Goal: Task Accomplishment & Management: Complete application form

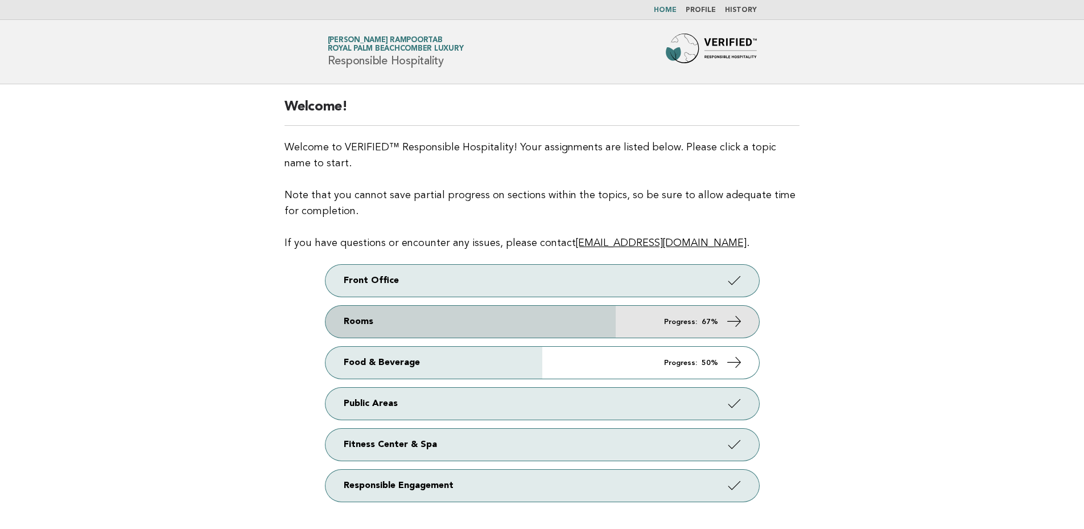
click at [734, 319] on icon at bounding box center [734, 321] width 17 height 17
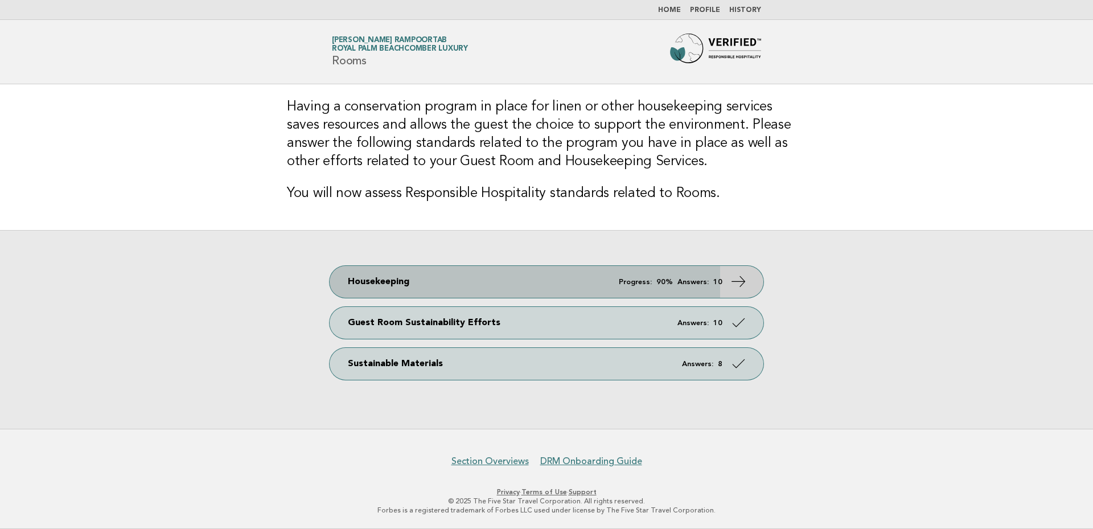
click at [738, 280] on icon at bounding box center [738, 281] width 17 height 17
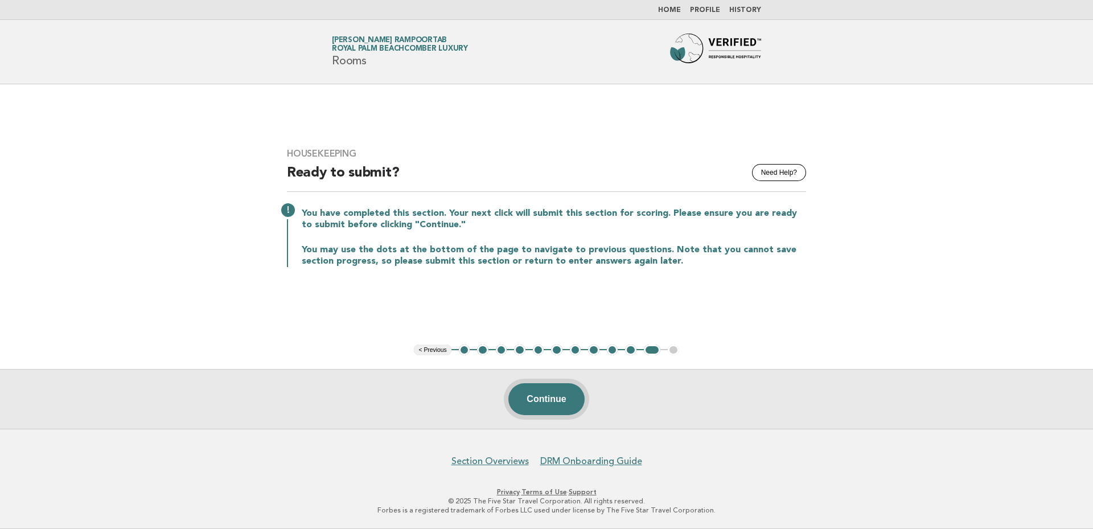
click at [553, 400] on button "Continue" at bounding box center [546, 399] width 76 height 32
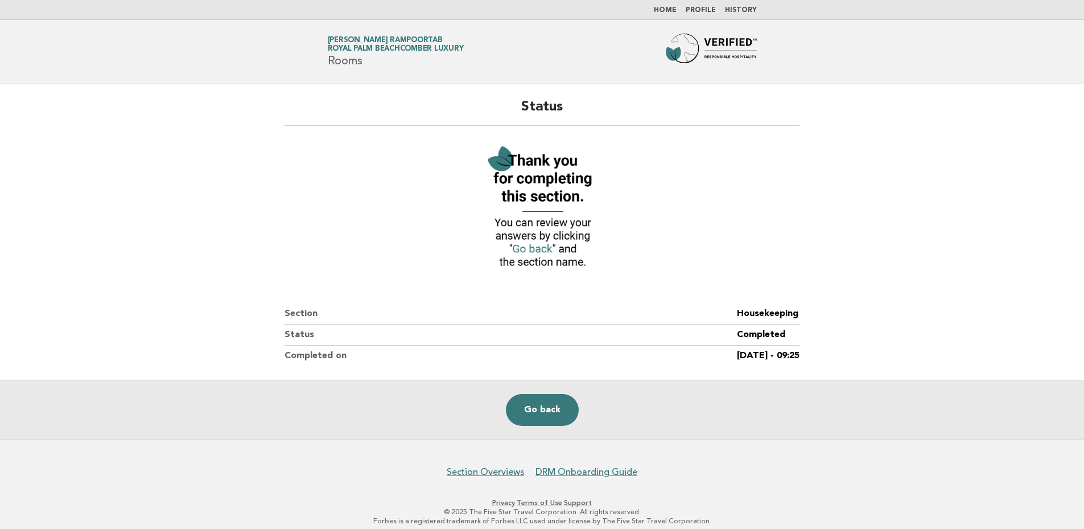
click at [677, 4] on nav "Home Profile History" at bounding box center [542, 10] width 1084 height 20
click at [673, 5] on nav "Home Profile History" at bounding box center [542, 10] width 1084 height 20
click at [673, 14] on li "Home" at bounding box center [665, 10] width 23 height 9
click at [673, 11] on link "Home" at bounding box center [665, 10] width 23 height 7
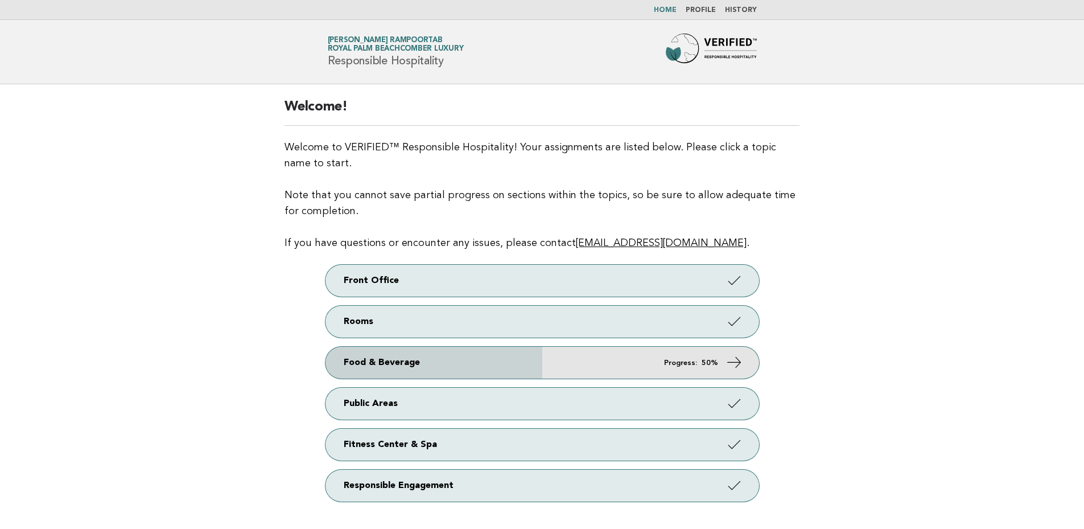
click at [733, 361] on icon at bounding box center [734, 362] width 17 height 17
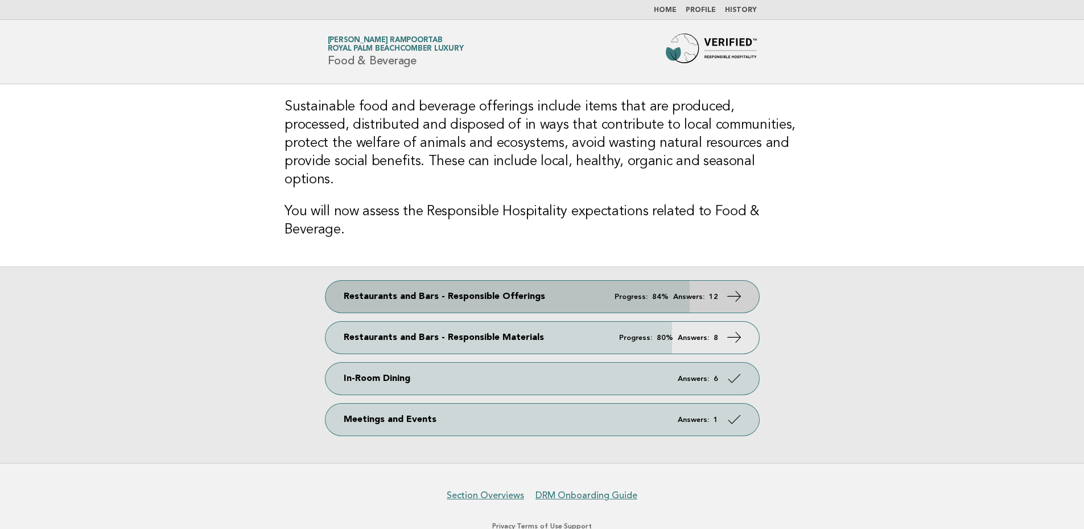
click at [739, 288] on icon at bounding box center [734, 296] width 17 height 17
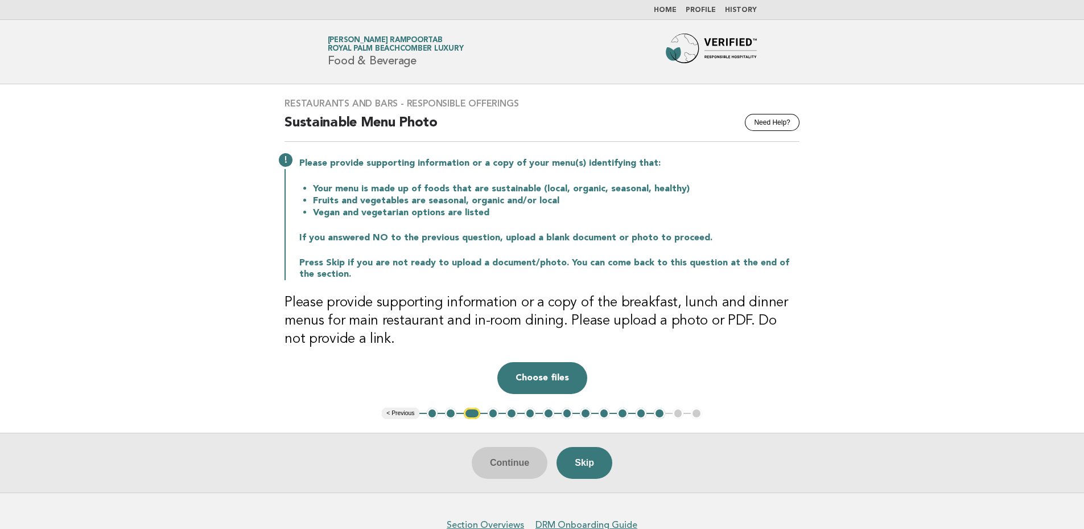
click at [434, 414] on button "1" at bounding box center [432, 413] width 11 height 11
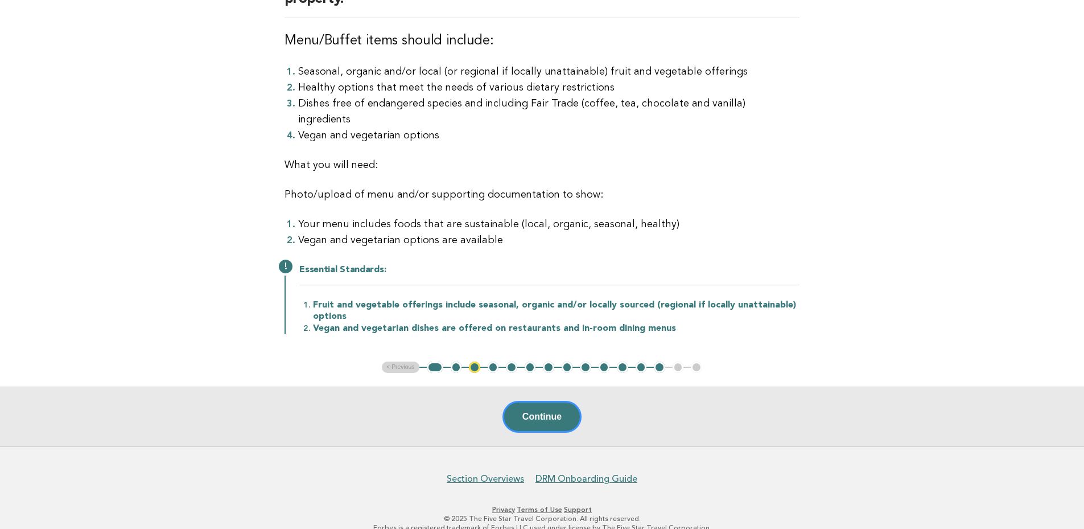
scroll to position [66, 0]
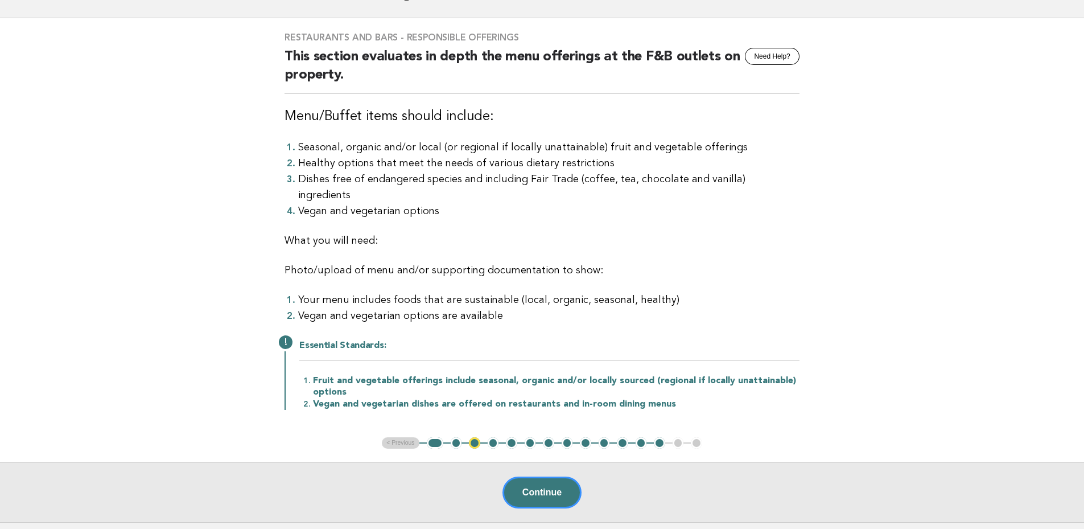
click at [455, 437] on button "2" at bounding box center [456, 442] width 11 height 11
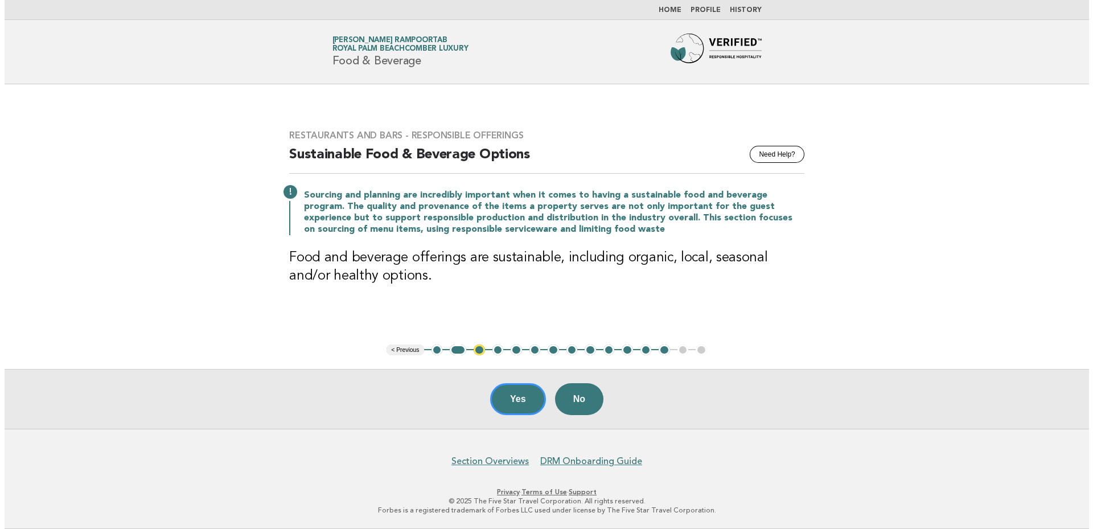
scroll to position [0, 0]
drag, startPoint x: 621, startPoint y: 254, endPoint x: 655, endPoint y: 258, distance: 33.8
click at [655, 258] on h3 "Food and beverage offerings are sustainable, including organic, local, seasonal…" at bounding box center [546, 267] width 519 height 36
click at [586, 287] on div "Restaurants and Bars - Responsible Offerings Need Help? Sustainable Food & Beve…" at bounding box center [546, 214] width 546 height 196
click at [510, 396] on button "Yes" at bounding box center [518, 399] width 56 height 32
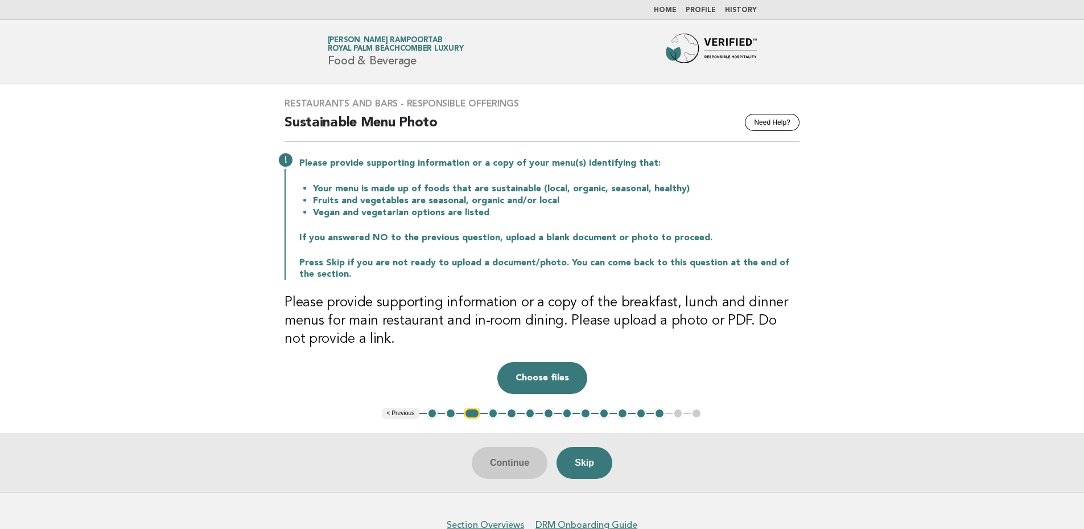
click at [496, 413] on button "4" at bounding box center [493, 413] width 11 height 11
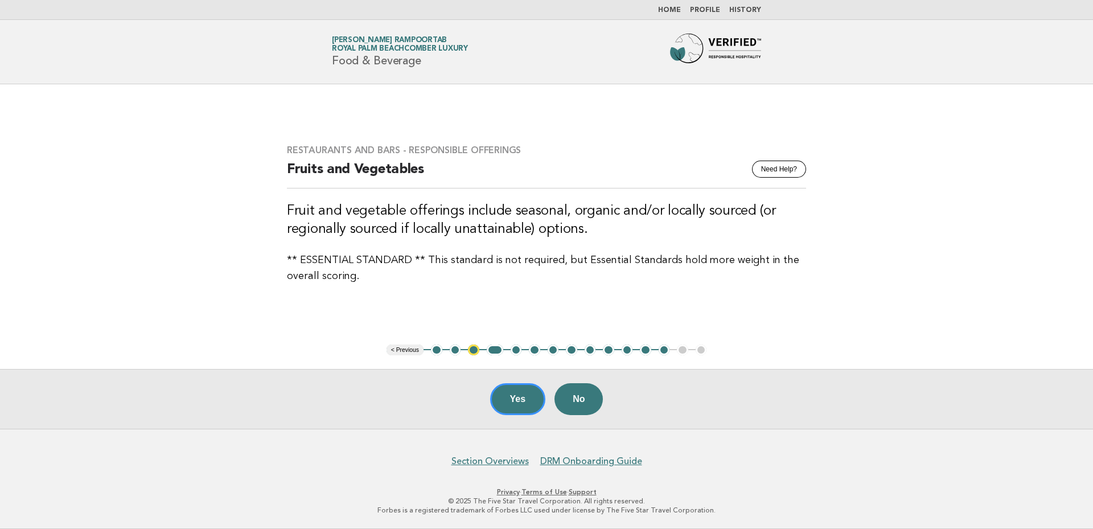
click at [514, 351] on button "5" at bounding box center [516, 349] width 11 height 11
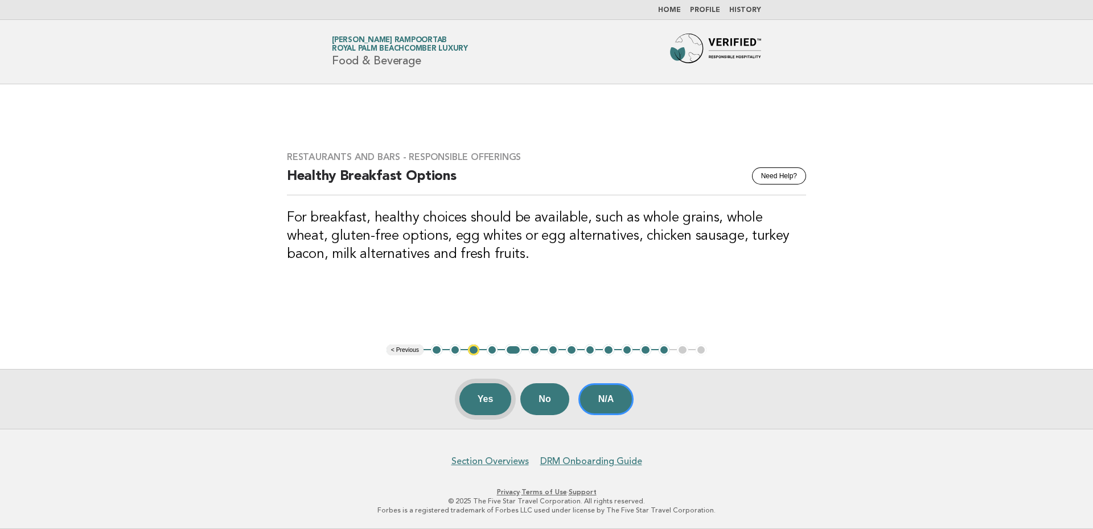
click at [479, 398] on button "Yes" at bounding box center [485, 399] width 52 height 32
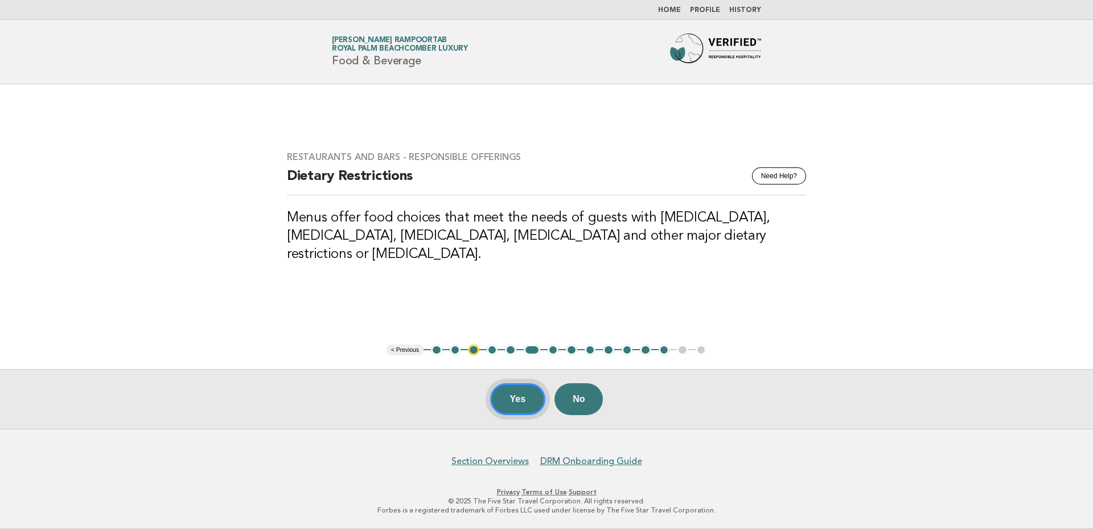
click at [515, 396] on button "Yes" at bounding box center [518, 399] width 56 height 32
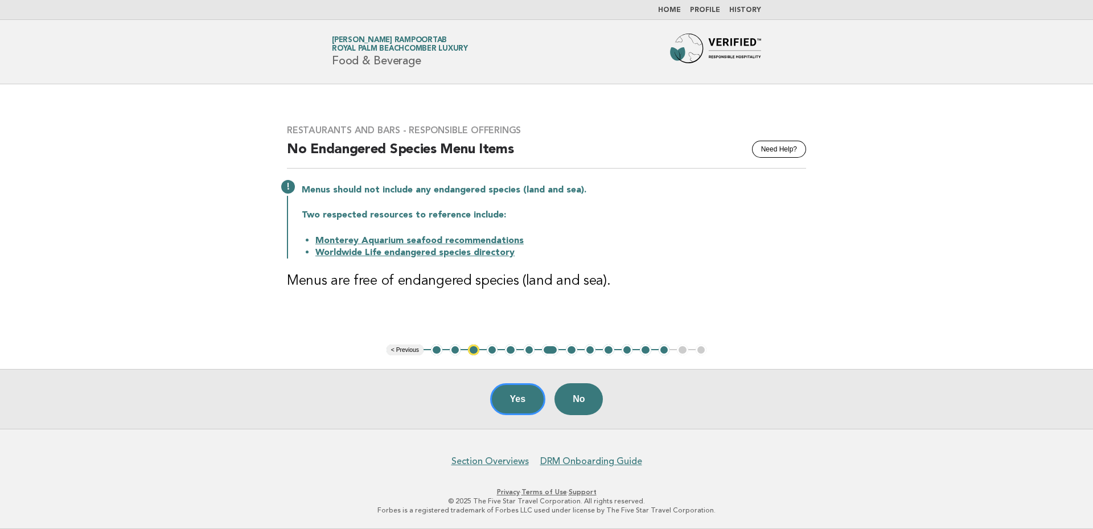
click at [477, 240] on link "Monterey Aquarium seafood recommendations" at bounding box center [419, 240] width 208 height 9
click at [401, 252] on link "Worldwide Life endangered species directory" at bounding box center [414, 252] width 199 height 9
click at [517, 401] on button "Yes" at bounding box center [518, 399] width 56 height 32
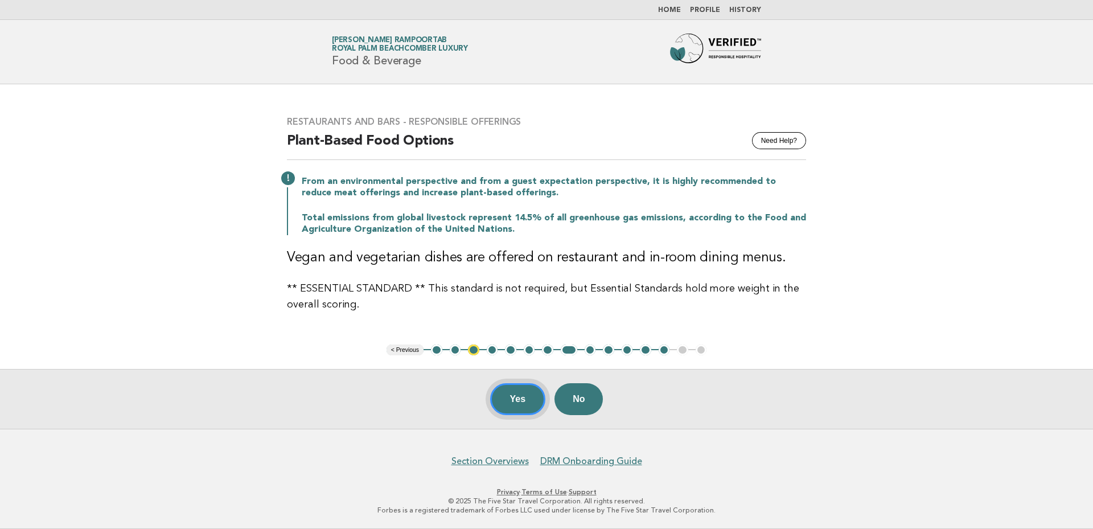
click at [521, 392] on button "Yes" at bounding box center [518, 399] width 56 height 32
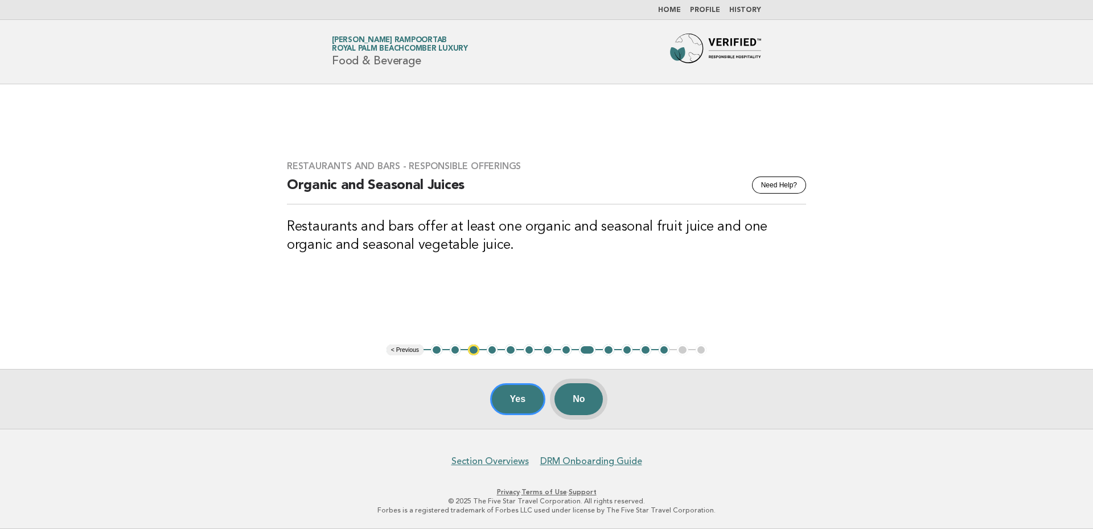
click at [589, 397] on button "No" at bounding box center [578, 399] width 48 height 32
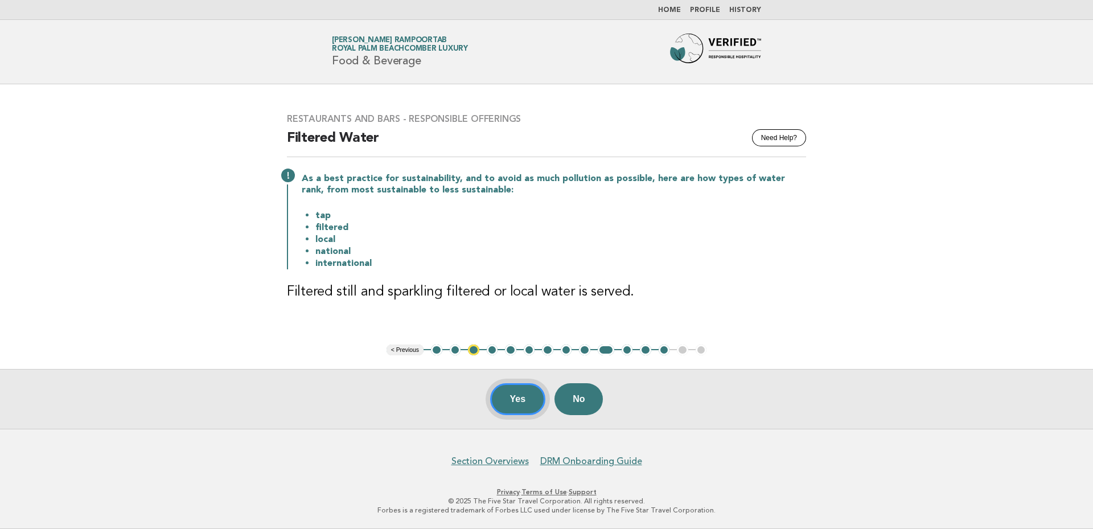
click at [513, 399] on button "Yes" at bounding box center [518, 399] width 56 height 32
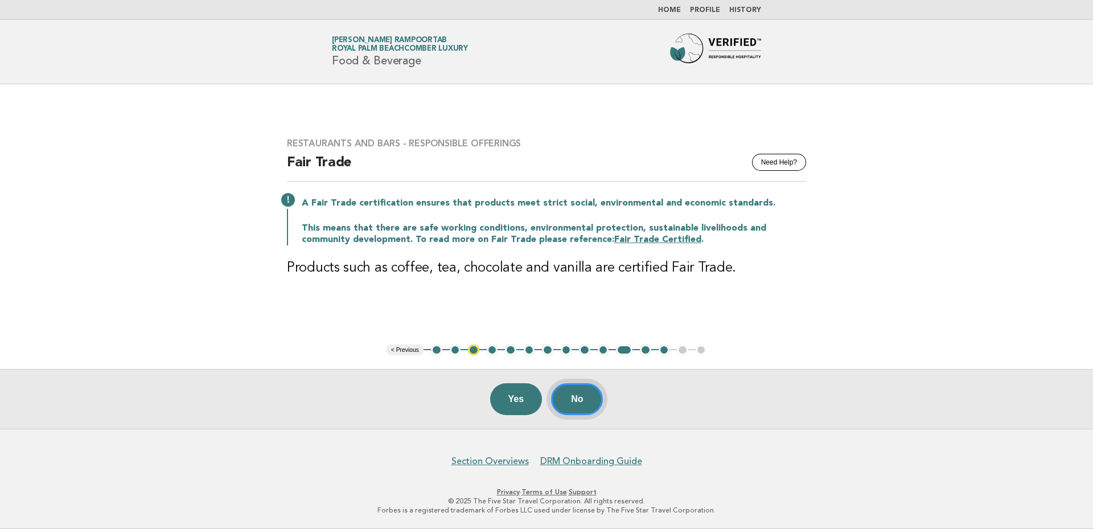
click at [577, 401] on button "No" at bounding box center [577, 399] width 52 height 32
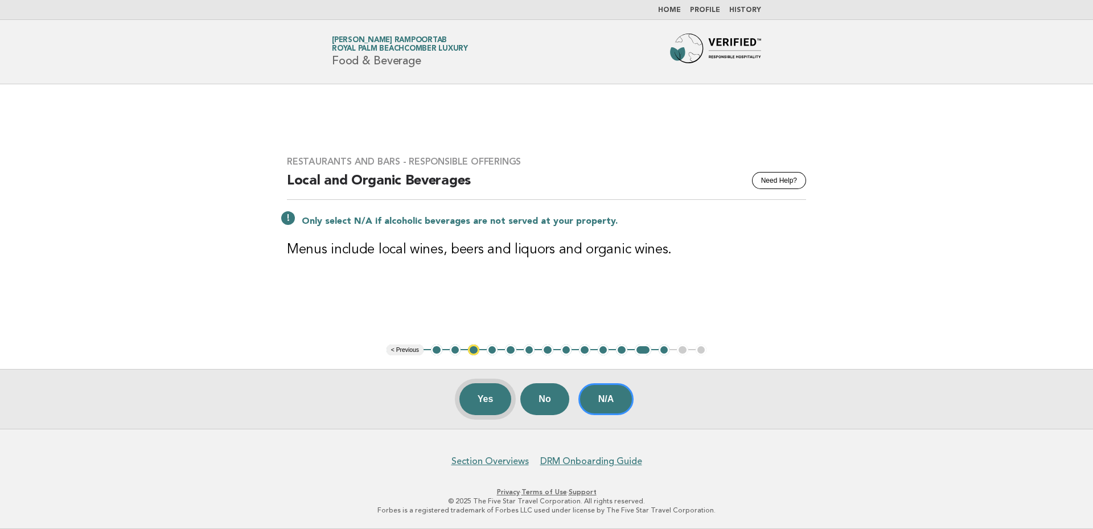
click at [479, 394] on button "Yes" at bounding box center [485, 399] width 52 height 32
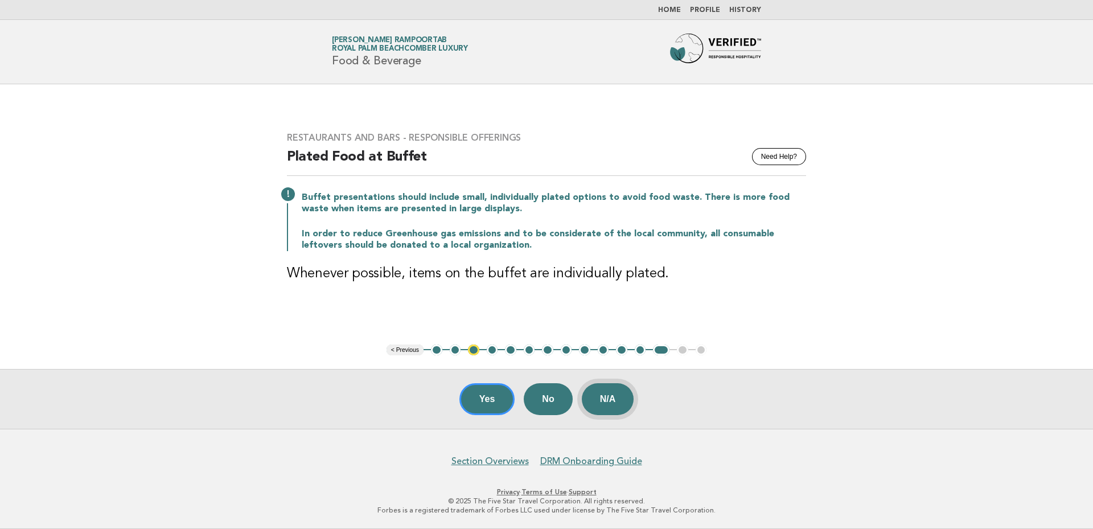
click at [615, 394] on button "N/A" at bounding box center [608, 399] width 52 height 32
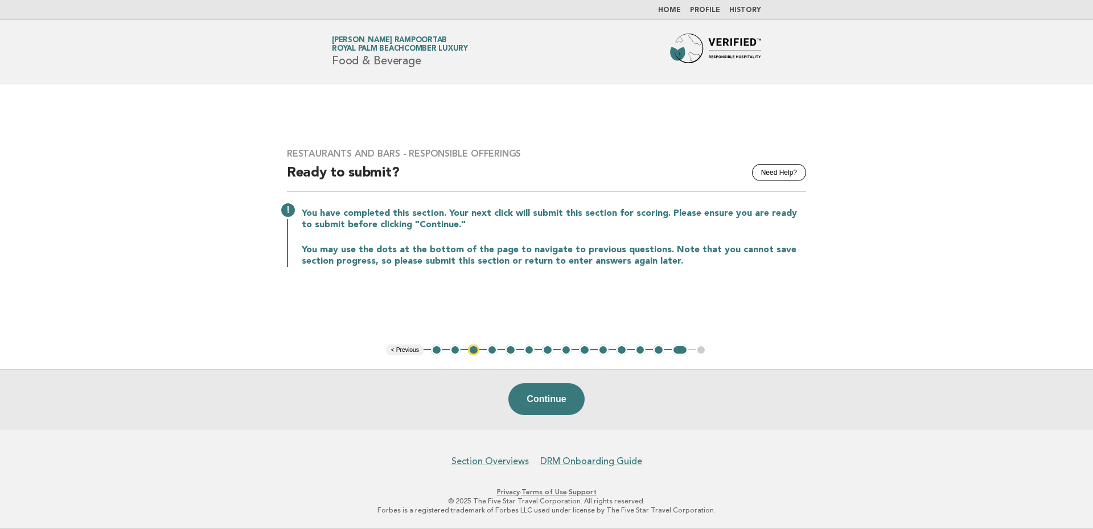
click at [674, 11] on link "Home" at bounding box center [669, 10] width 23 height 7
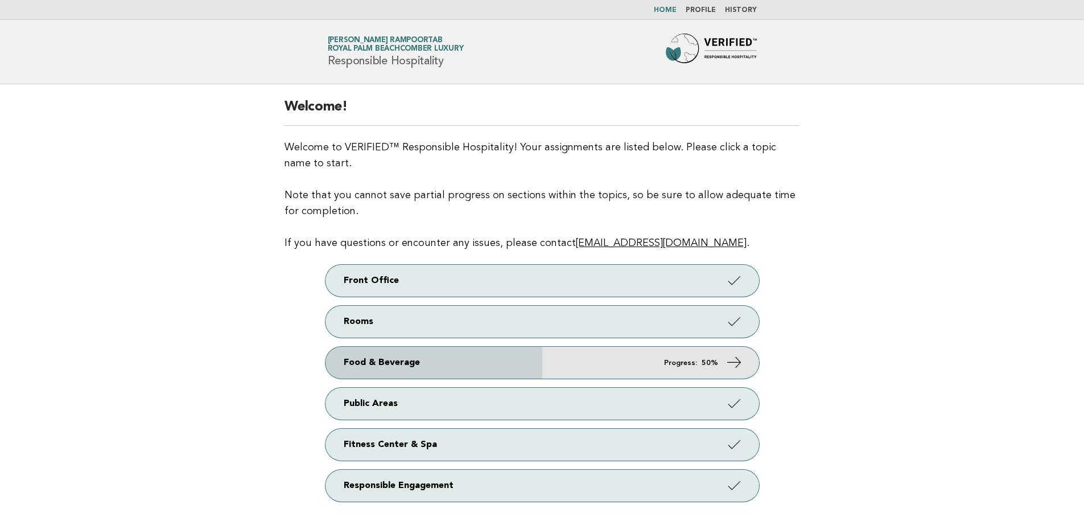
click at [730, 364] on icon at bounding box center [734, 362] width 17 height 17
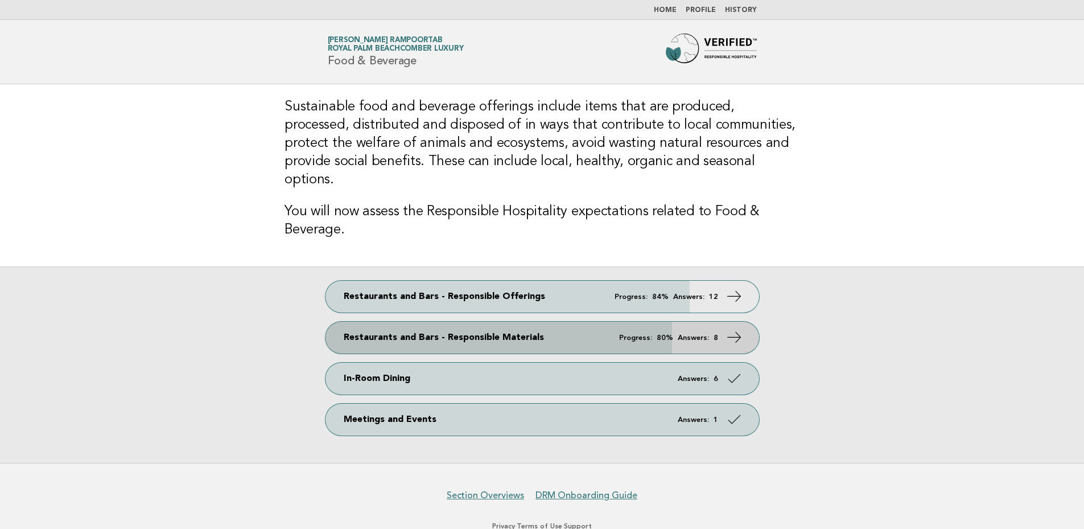
click at [741, 329] on icon at bounding box center [734, 337] width 17 height 17
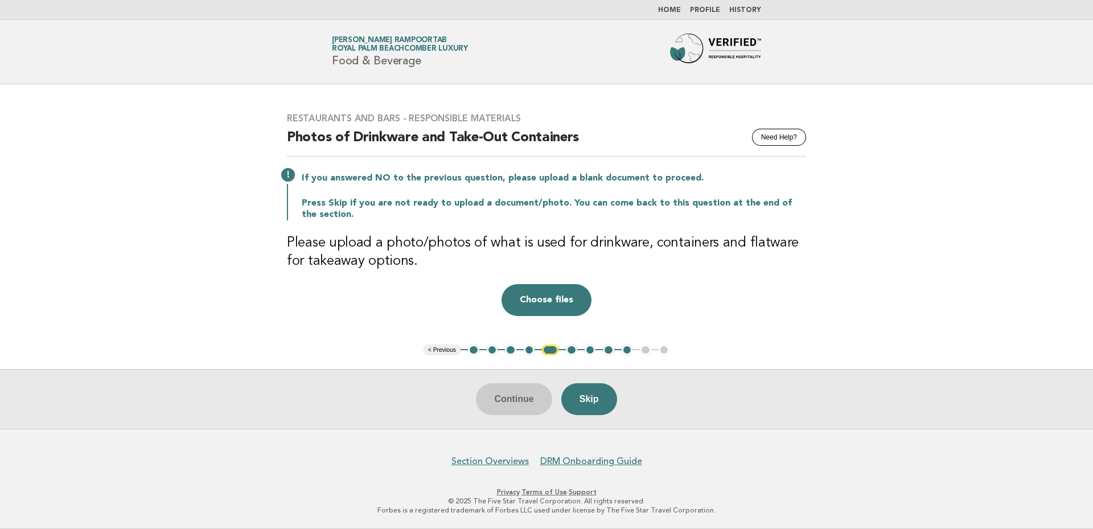
click at [474, 354] on button "1" at bounding box center [473, 349] width 11 height 11
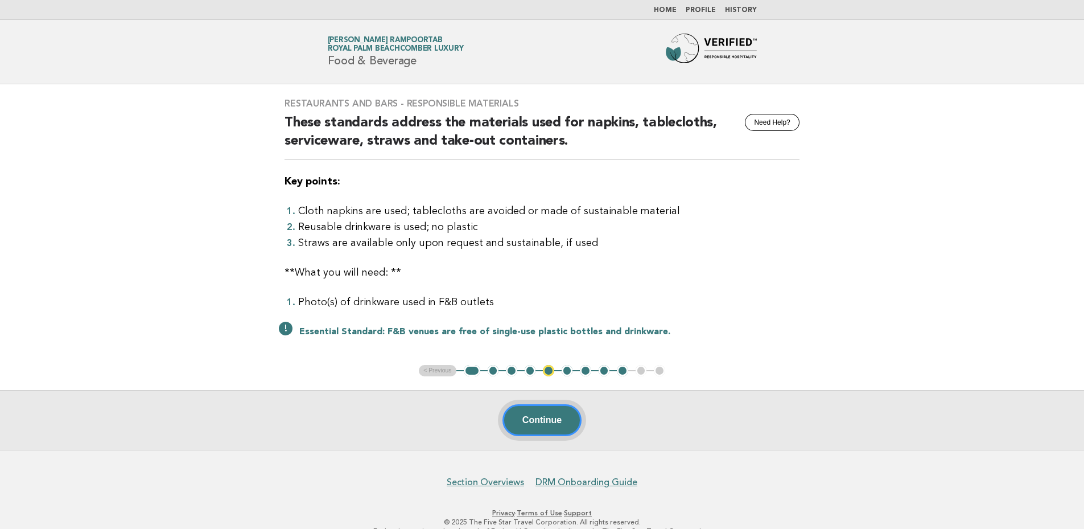
click at [554, 430] on button "Continue" at bounding box center [542, 420] width 79 height 32
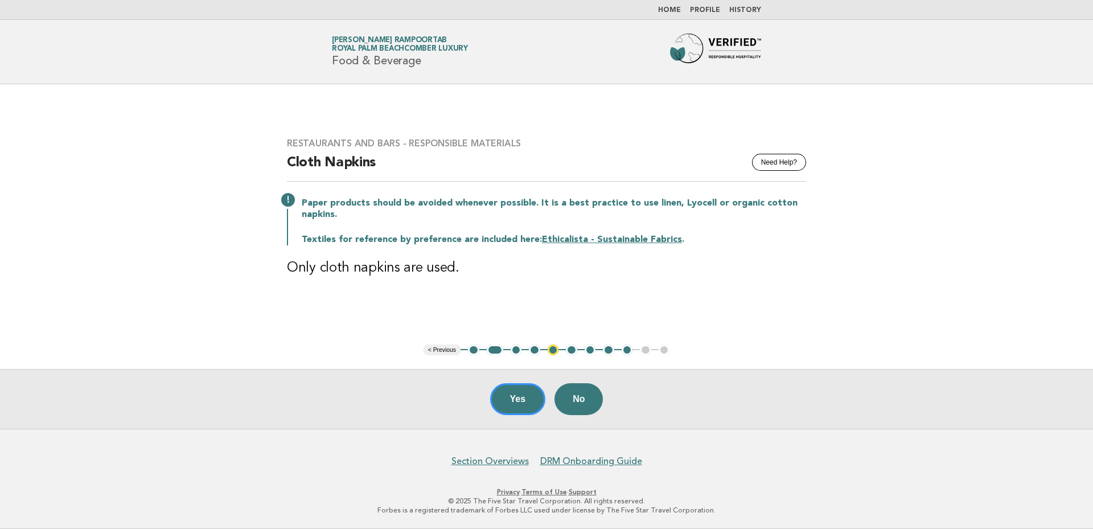
click at [503, 396] on button "Yes" at bounding box center [518, 399] width 56 height 32
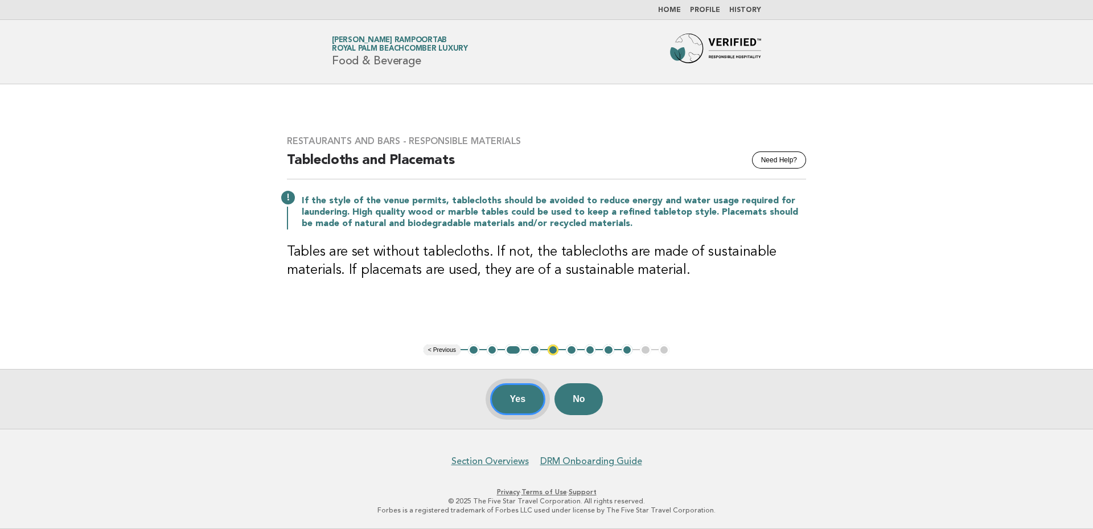
click at [521, 403] on button "Yes" at bounding box center [518, 399] width 56 height 32
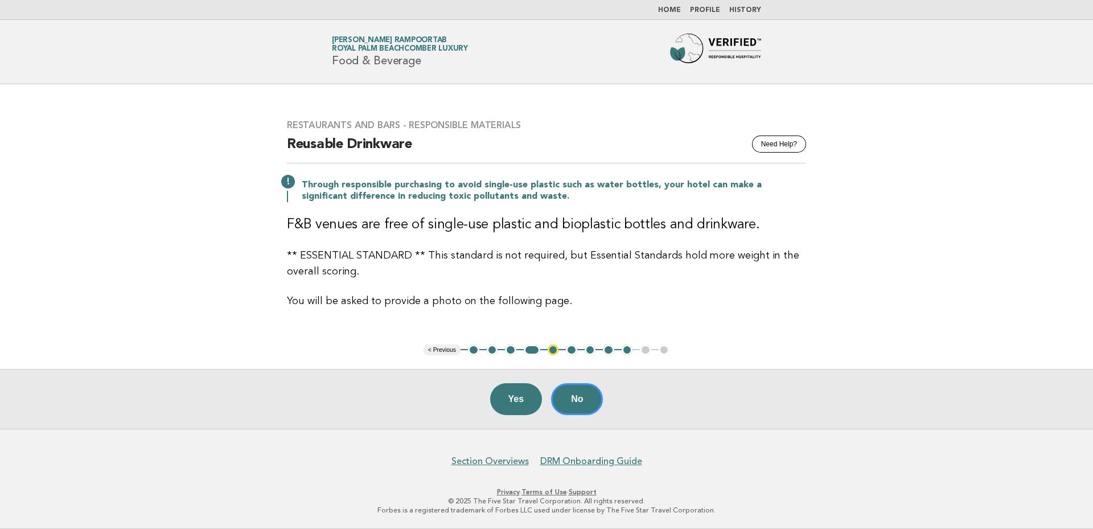
click at [579, 399] on button "No" at bounding box center [577, 399] width 52 height 32
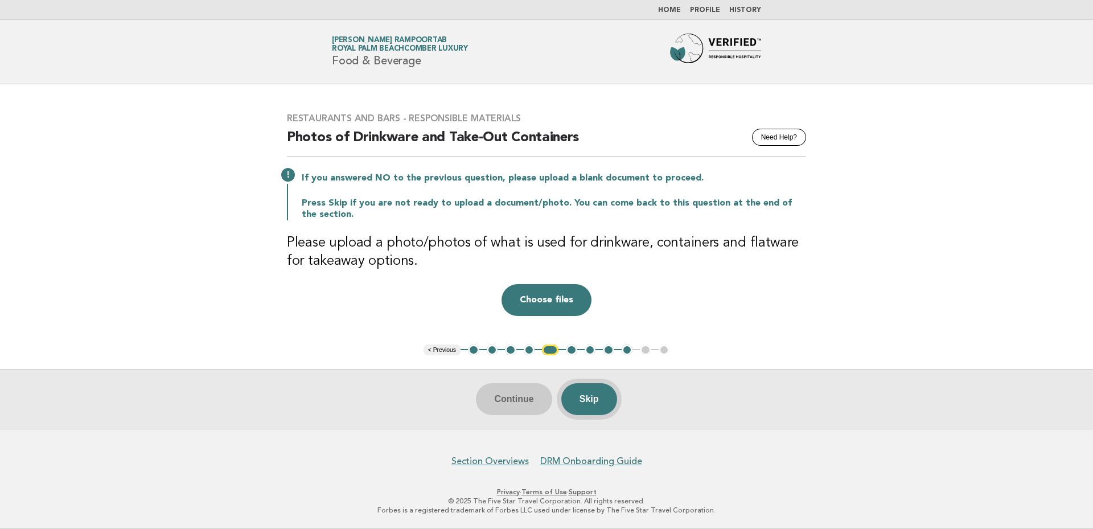
click at [600, 400] on button "Skip" at bounding box center [589, 399] width 56 height 32
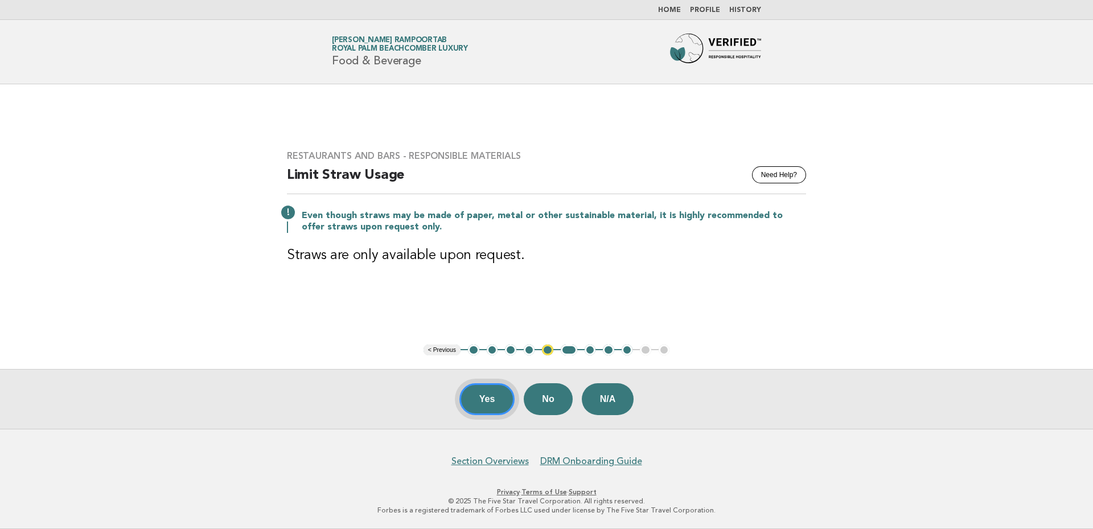
click at [471, 405] on button "Yes" at bounding box center [487, 399] width 56 height 32
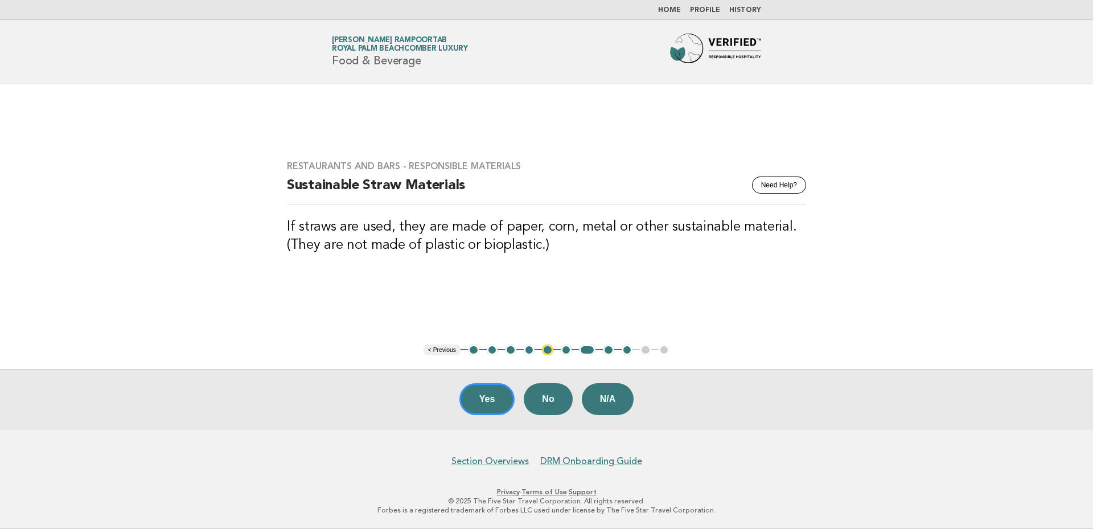
click at [531, 349] on button "4" at bounding box center [529, 349] width 11 height 11
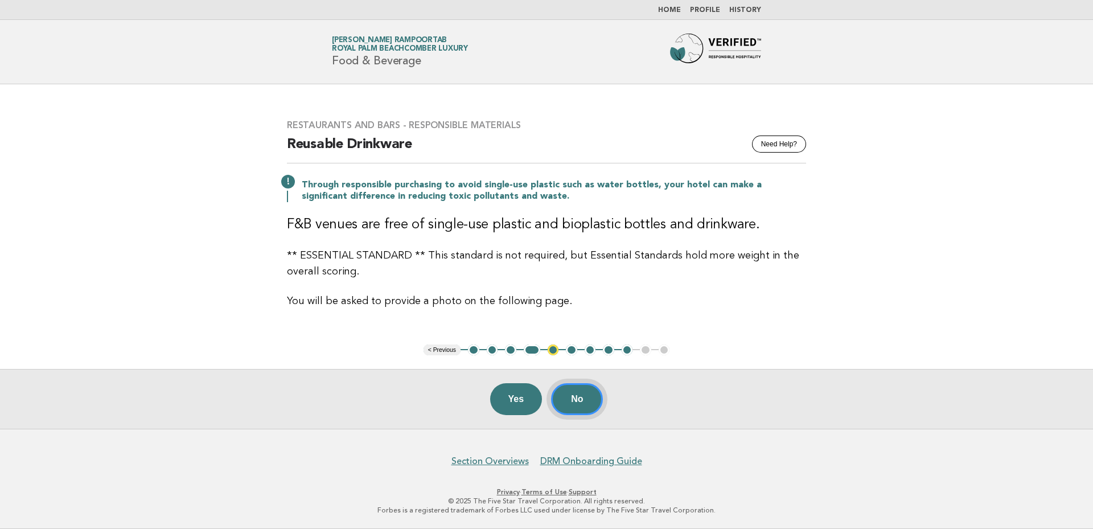
click at [582, 399] on button "No" at bounding box center [577, 399] width 52 height 32
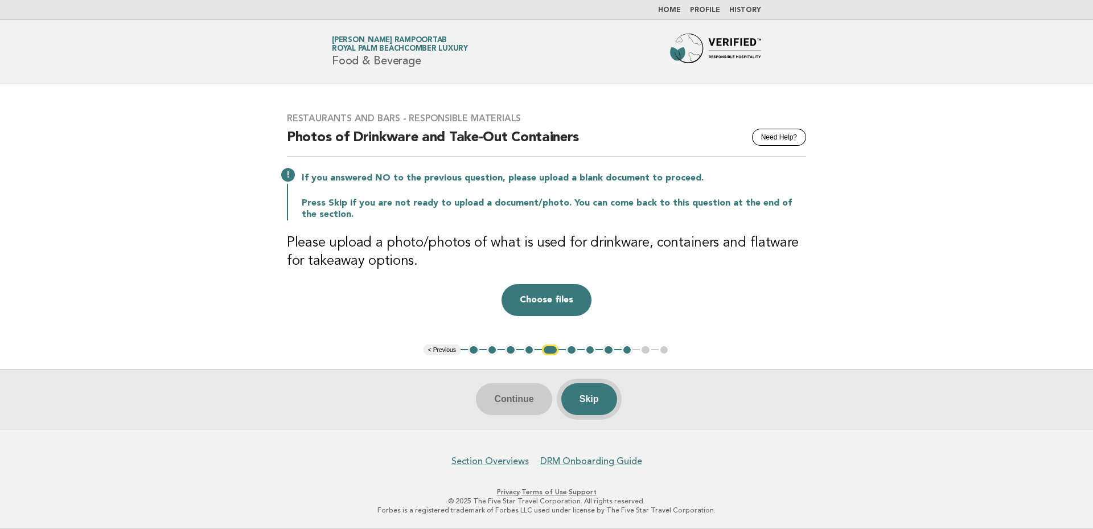
click at [589, 398] on button "Skip" at bounding box center [589, 399] width 56 height 32
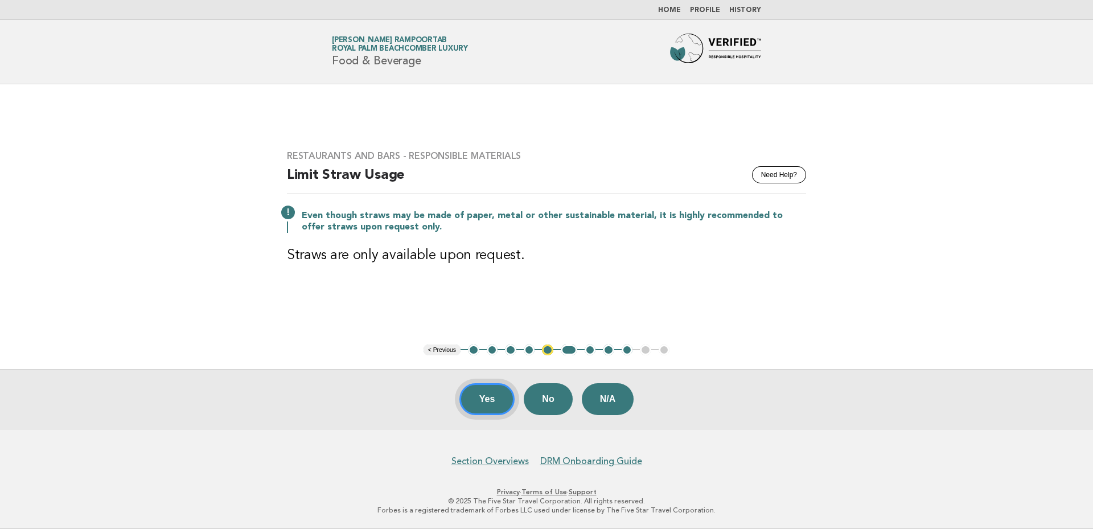
click at [492, 402] on button "Yes" at bounding box center [487, 399] width 56 height 32
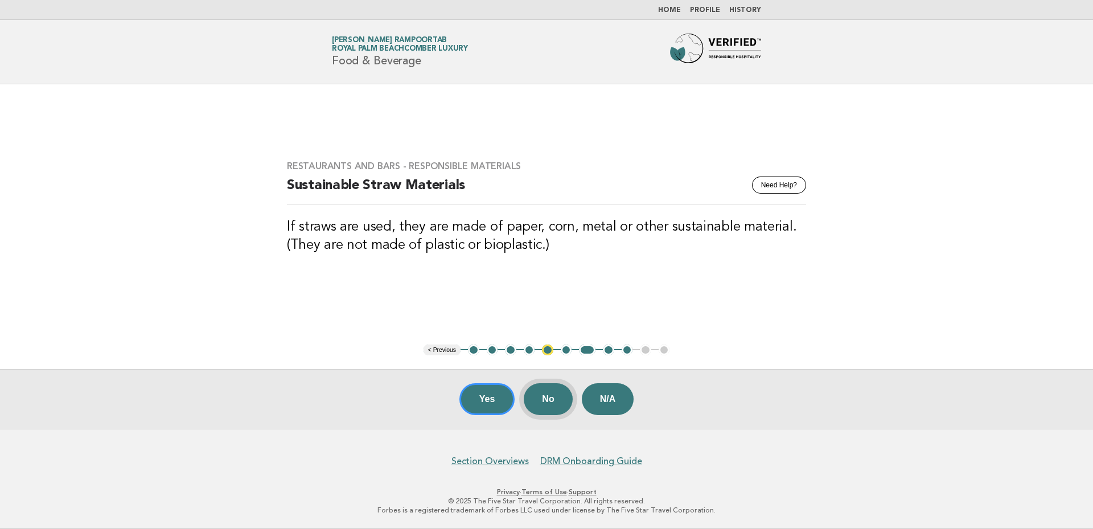
click at [557, 398] on button "No" at bounding box center [548, 399] width 48 height 32
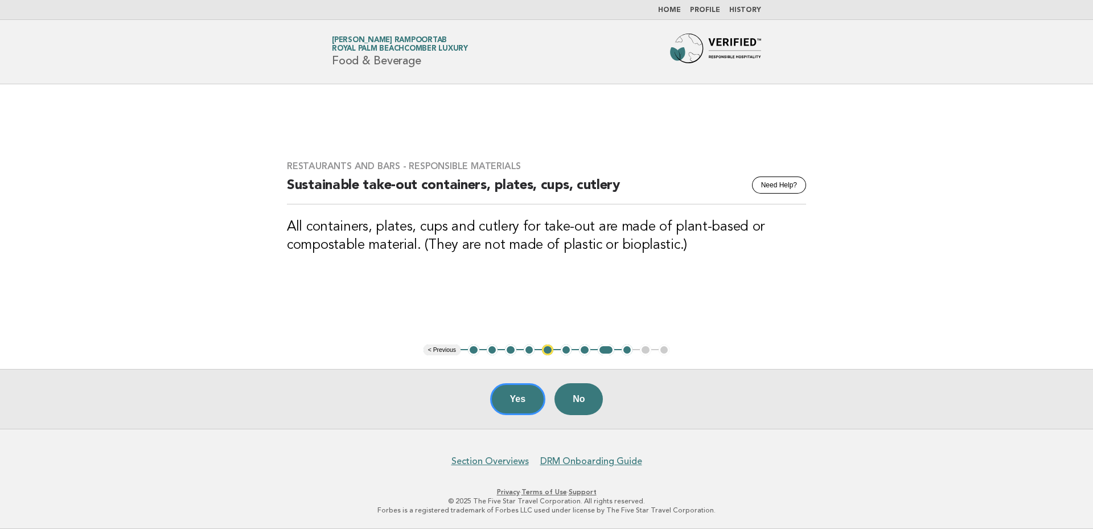
click at [517, 403] on button "Yes" at bounding box center [518, 399] width 56 height 32
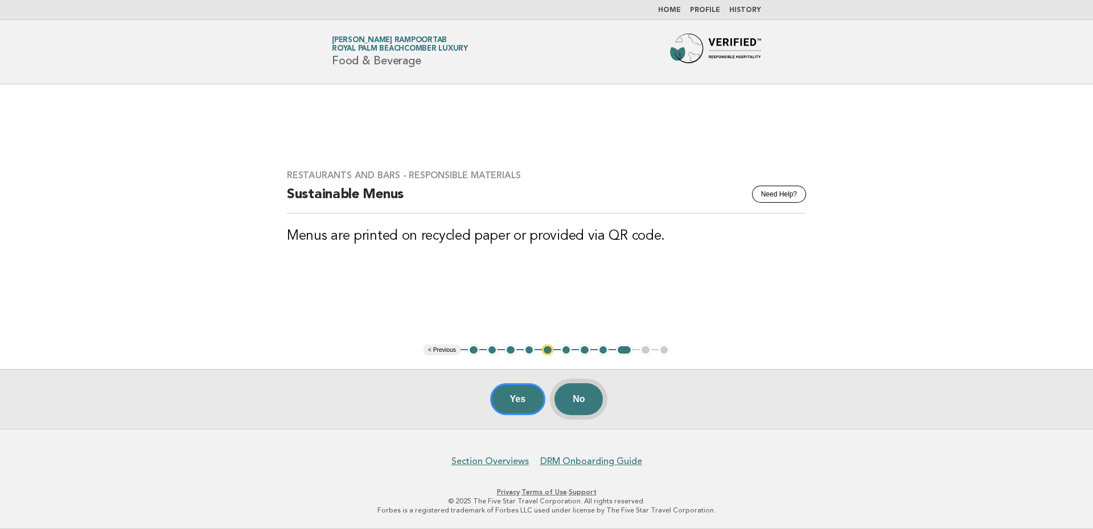
click at [587, 394] on button "No" at bounding box center [578, 399] width 48 height 32
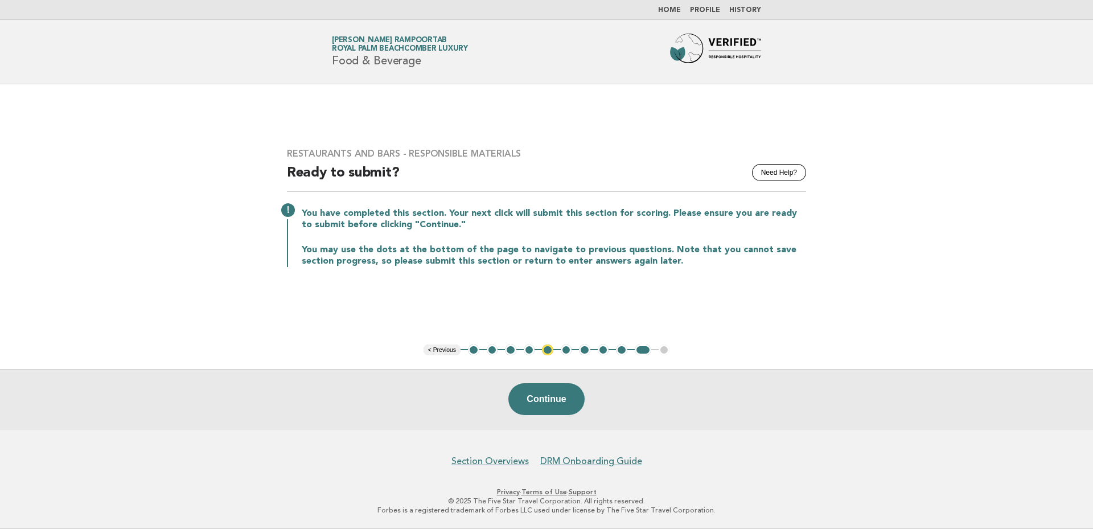
click at [672, 11] on link "Home" at bounding box center [669, 10] width 23 height 7
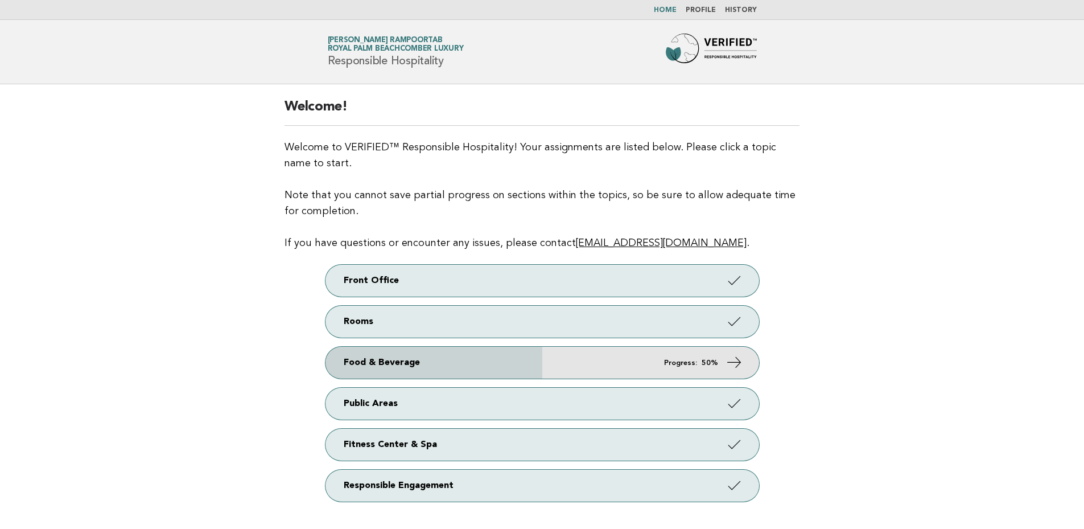
click at [737, 363] on icon at bounding box center [734, 362] width 17 height 17
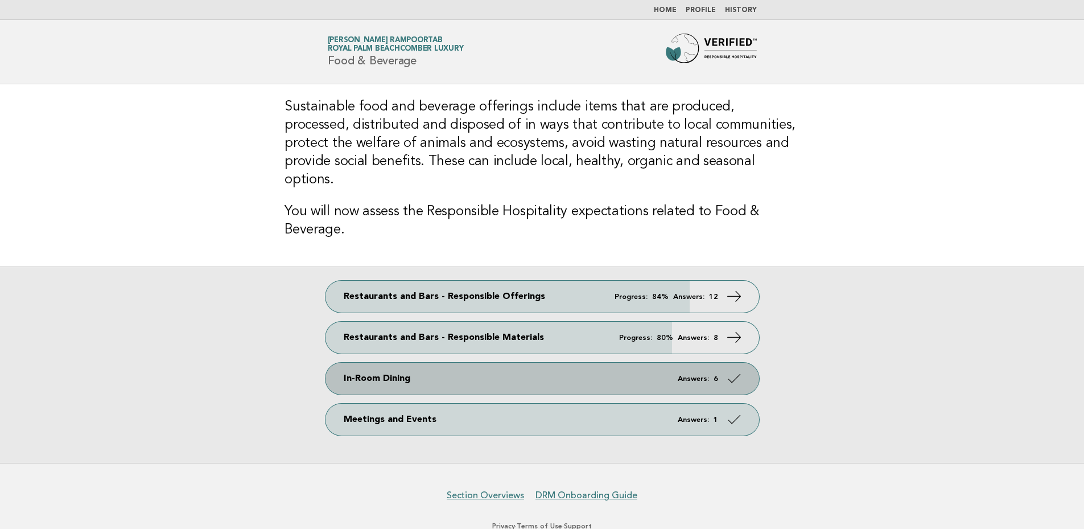
click at [733, 370] on icon at bounding box center [734, 378] width 17 height 17
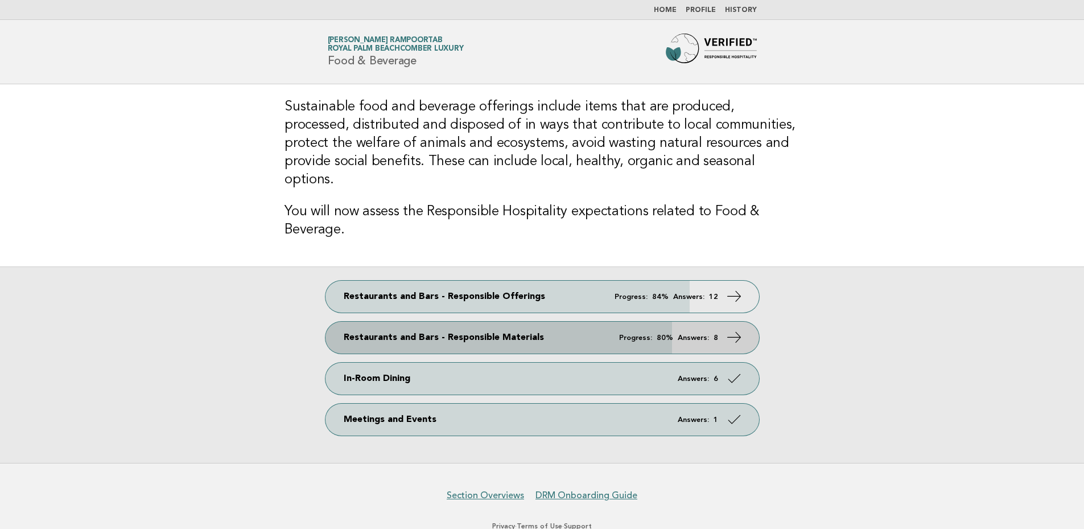
click at [740, 329] on icon at bounding box center [734, 337] width 17 height 17
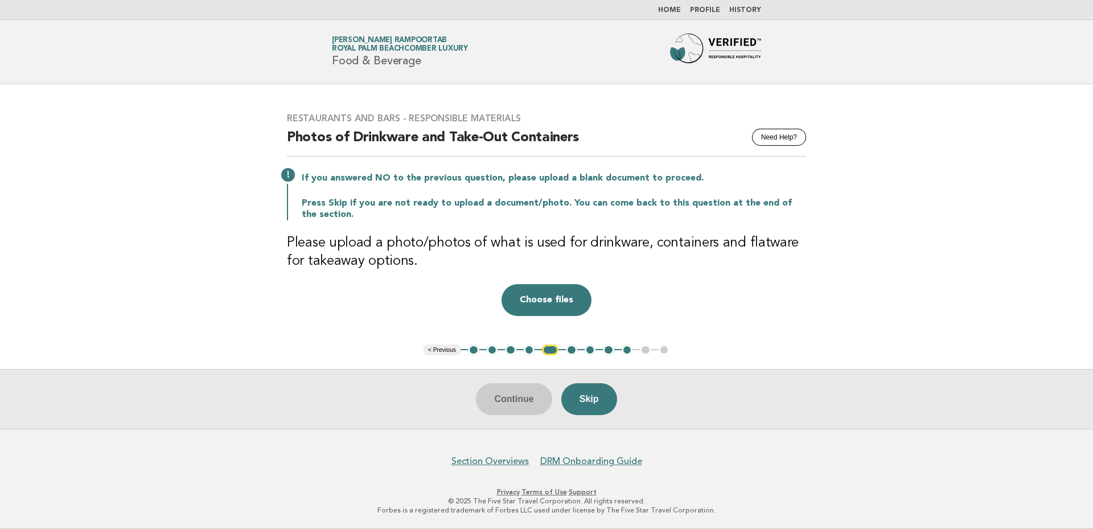
click at [679, 13] on link "Home" at bounding box center [669, 10] width 23 height 7
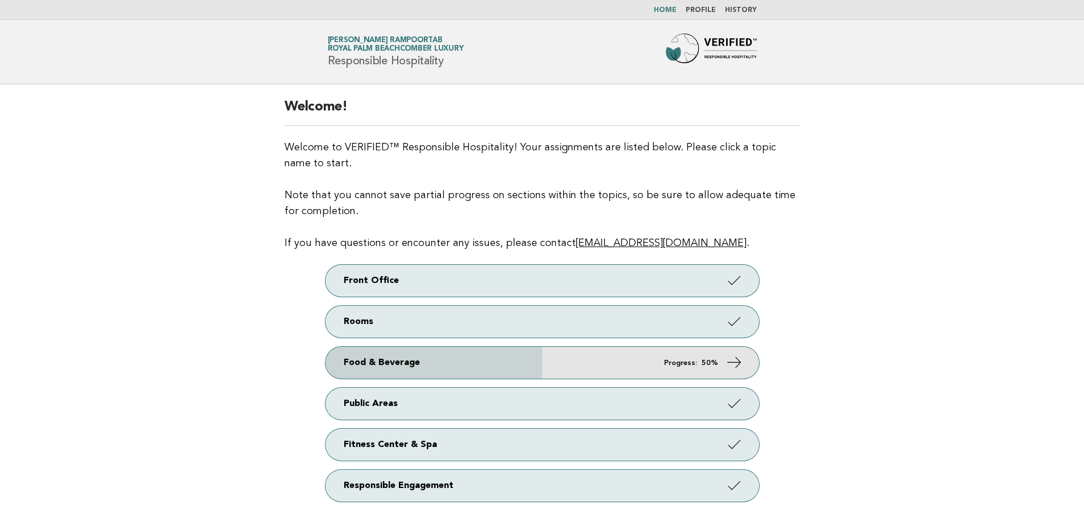
click at [727, 363] on icon at bounding box center [734, 362] width 17 height 17
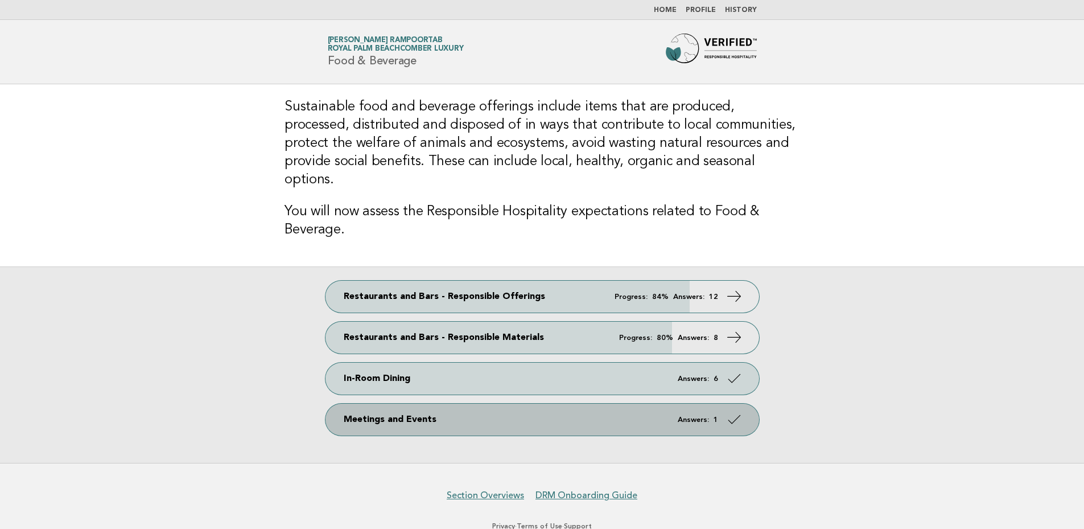
click at [740, 411] on icon at bounding box center [734, 419] width 17 height 17
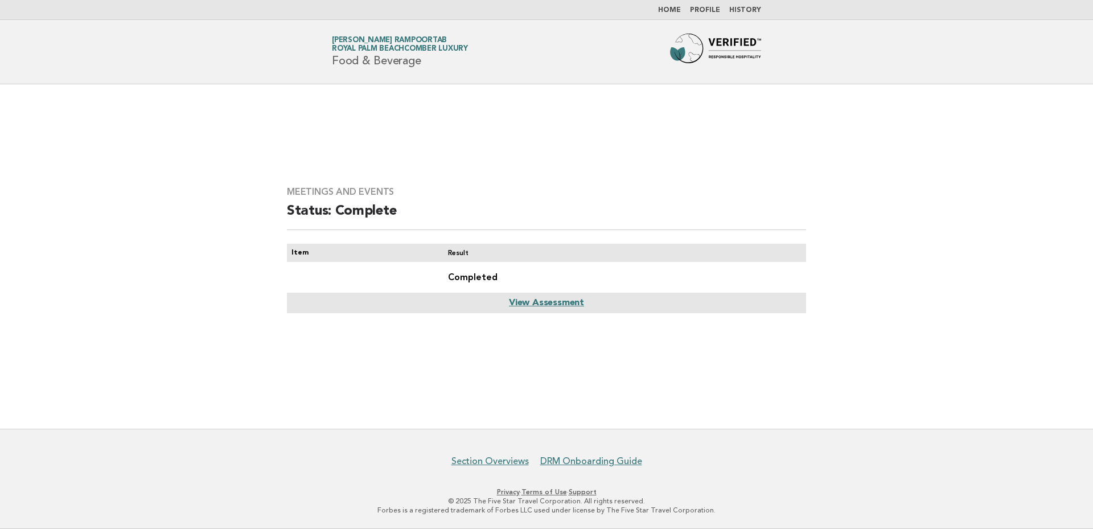
click at [575, 306] on link "View Assessment" at bounding box center [546, 302] width 75 height 9
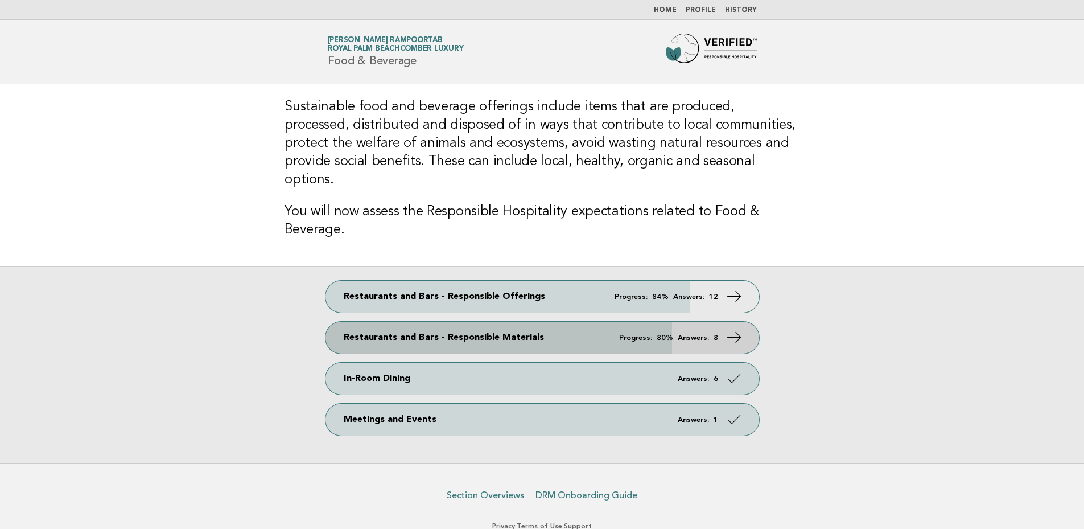
click at [737, 329] on icon at bounding box center [734, 337] width 17 height 17
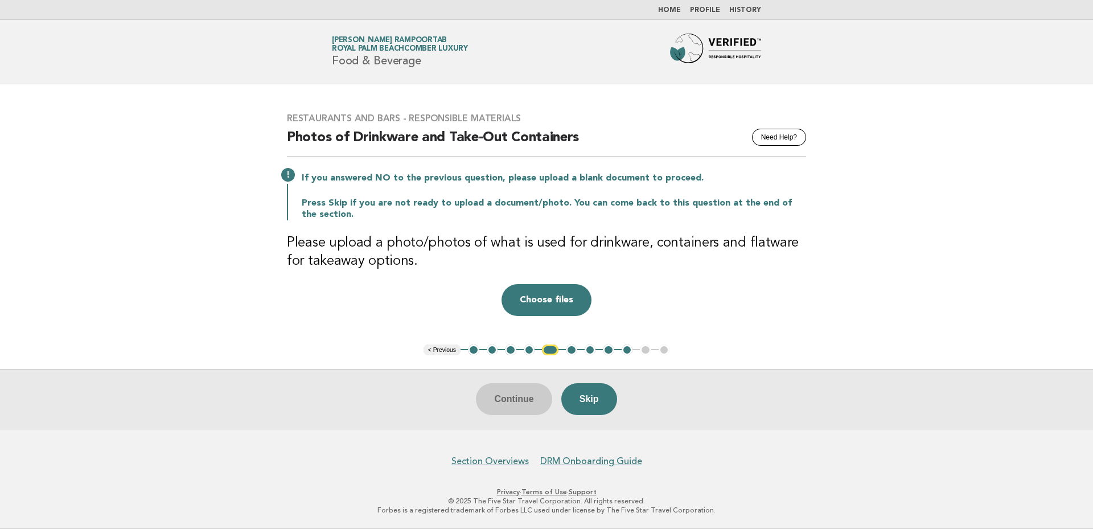
click at [472, 351] on button "1" at bounding box center [473, 349] width 11 height 11
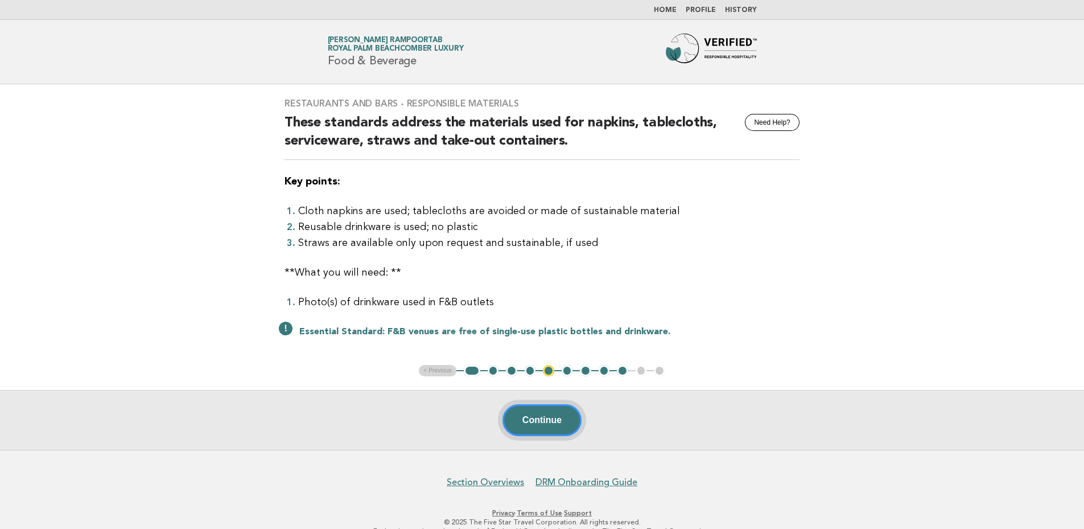
click at [535, 416] on button "Continue" at bounding box center [542, 420] width 79 height 32
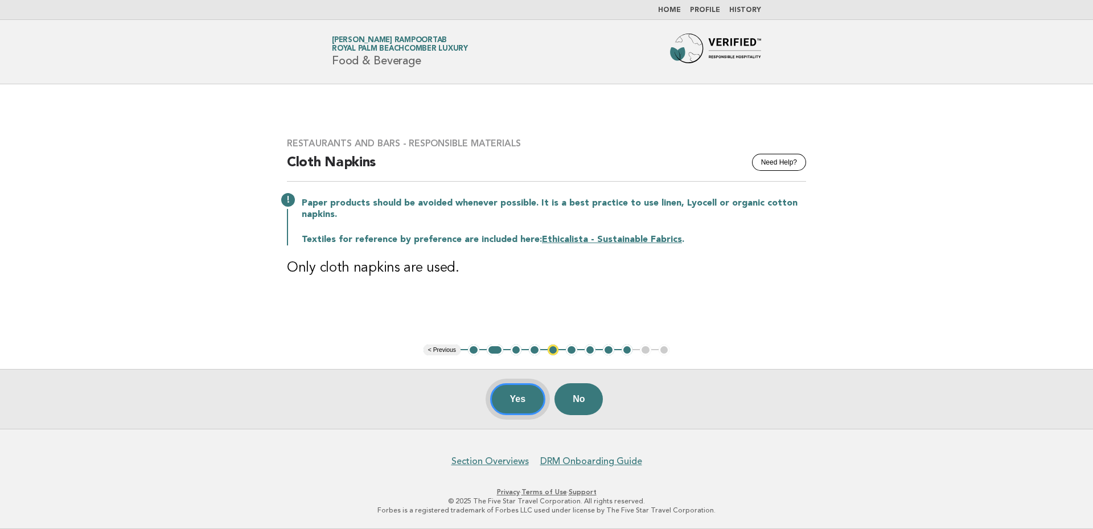
click at [517, 397] on button "Yes" at bounding box center [518, 399] width 56 height 32
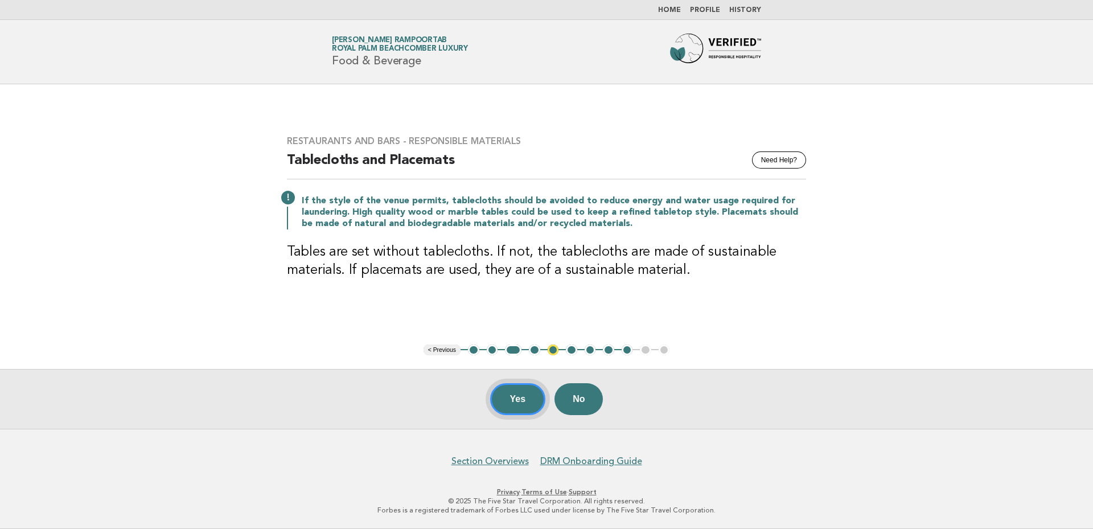
click at [523, 394] on button "Yes" at bounding box center [518, 399] width 56 height 32
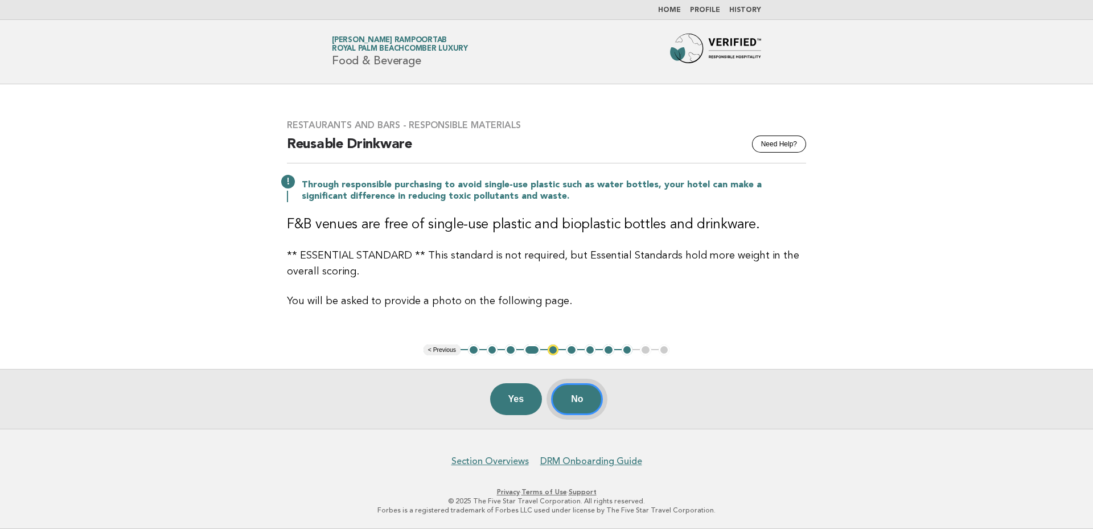
click at [579, 401] on button "No" at bounding box center [577, 399] width 52 height 32
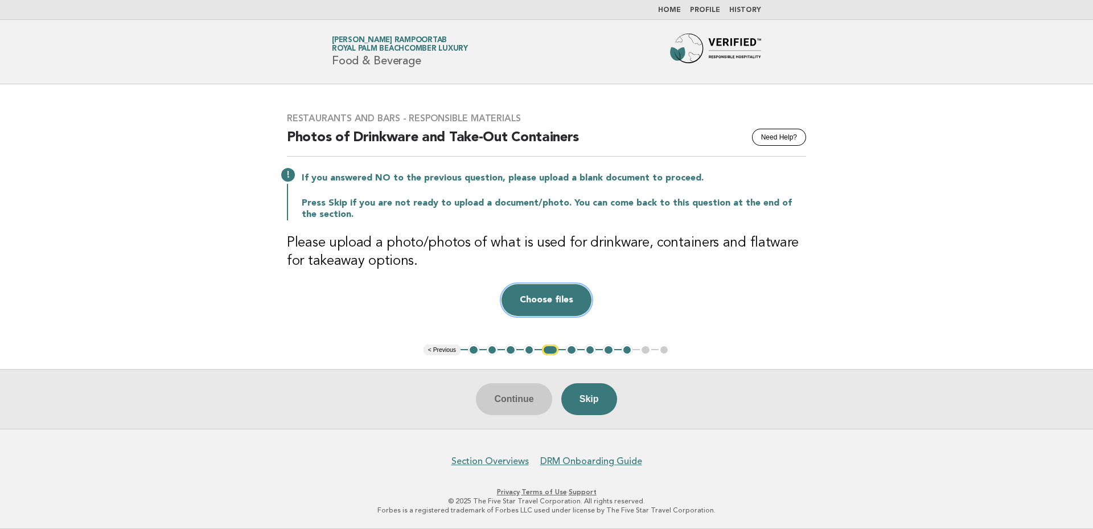
click at [557, 304] on button "Choose files" at bounding box center [546, 300] width 90 height 32
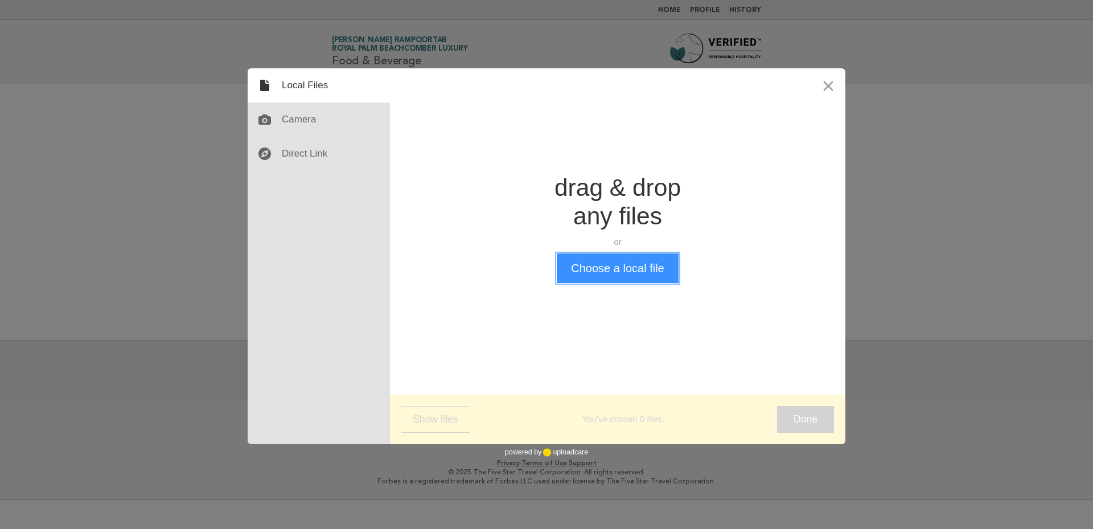
click at [643, 269] on button "Choose a local file" at bounding box center [617, 268] width 121 height 30
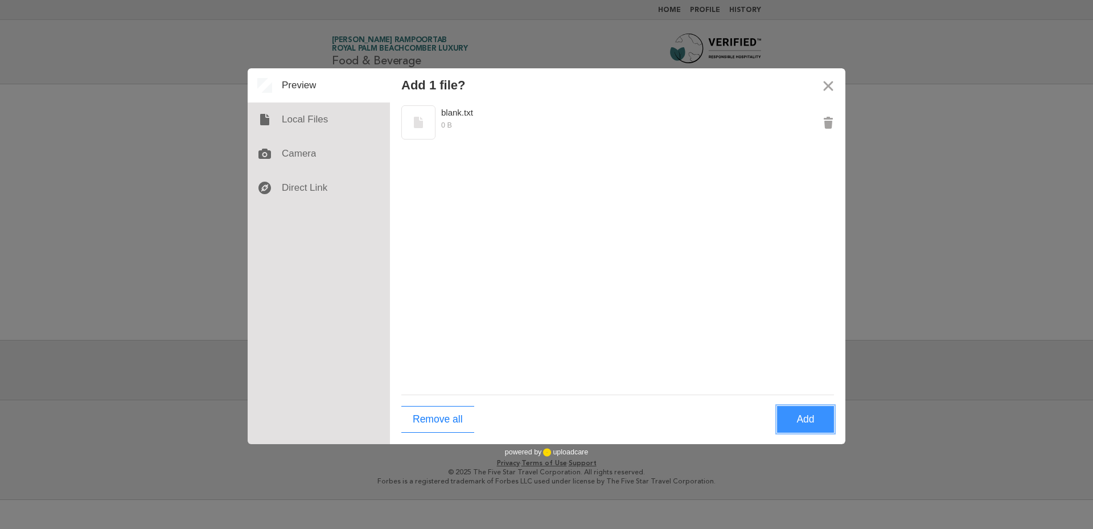
click at [802, 416] on button "Add" at bounding box center [805, 419] width 57 height 27
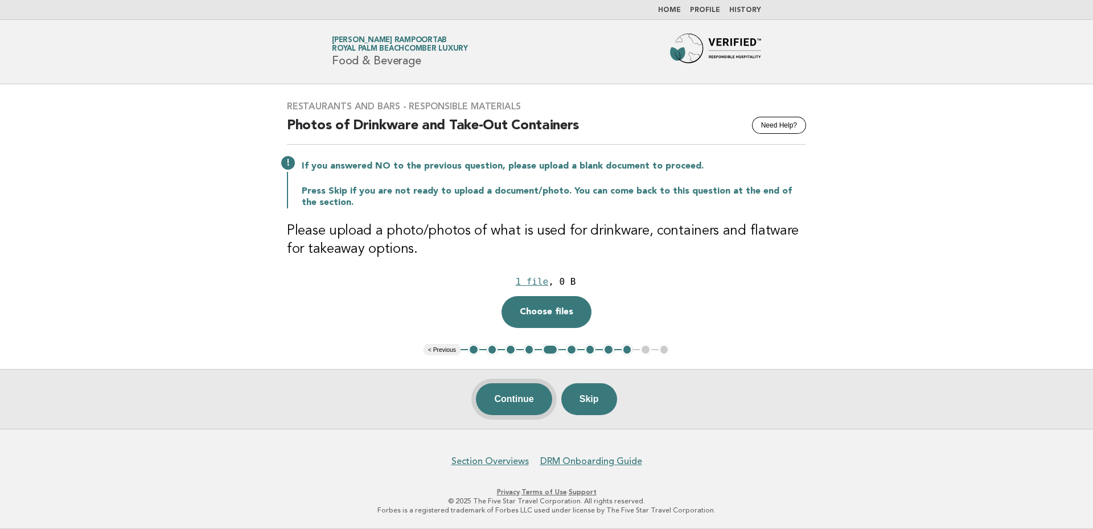
click at [510, 398] on button "Continue" at bounding box center [514, 399] width 76 height 32
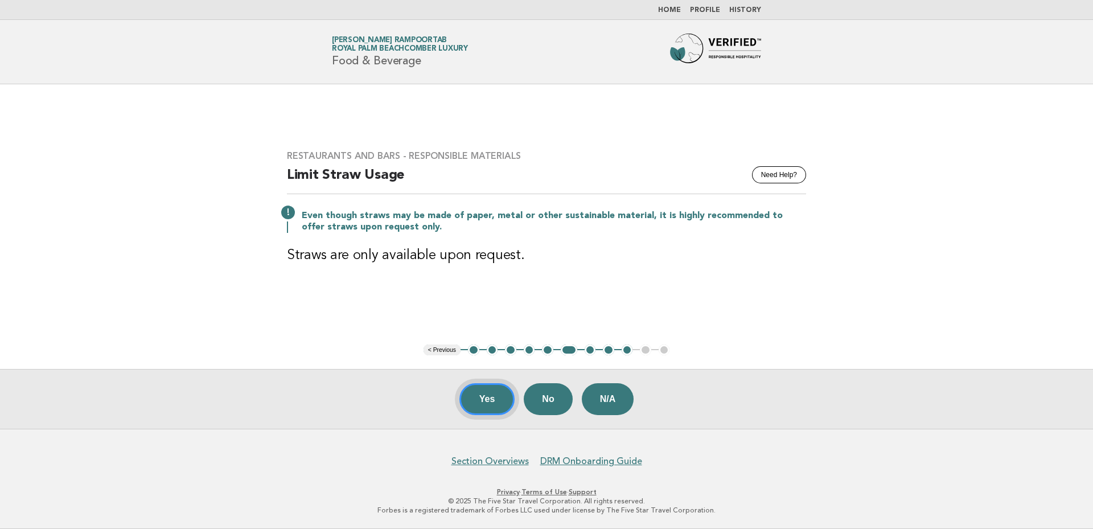
click at [491, 398] on button "Yes" at bounding box center [487, 399] width 56 height 32
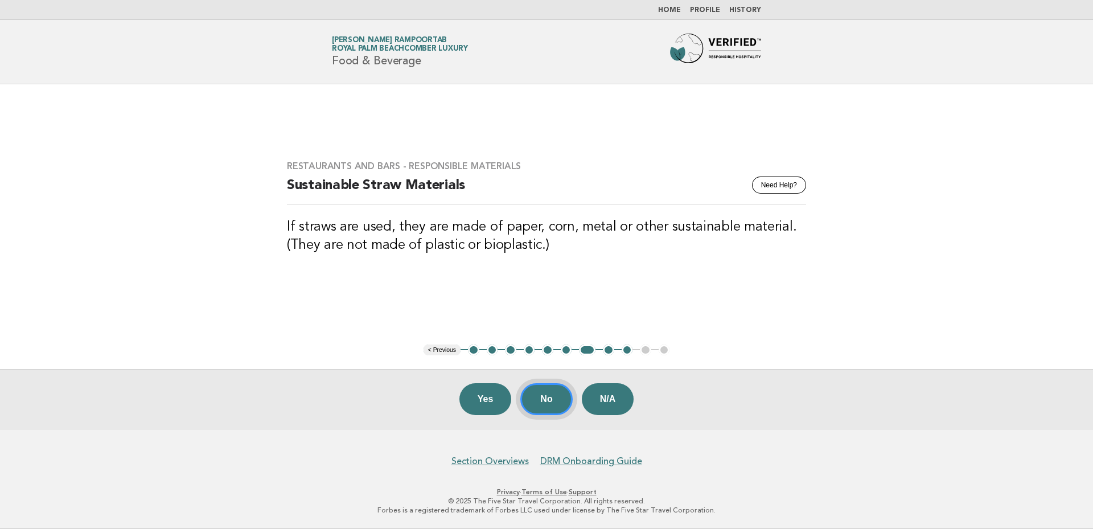
click at [539, 398] on button "No" at bounding box center [546, 399] width 52 height 32
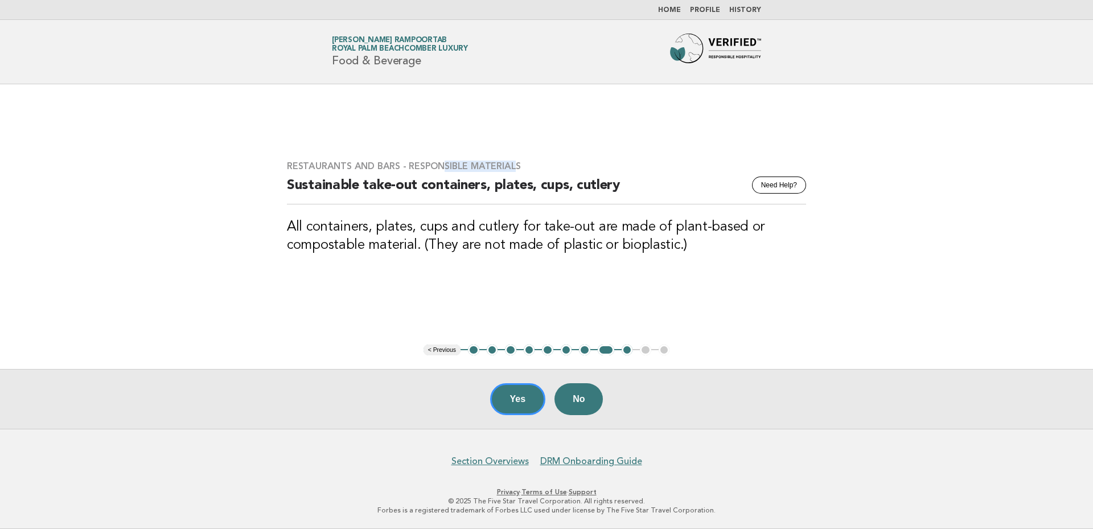
drag, startPoint x: 512, startPoint y: 166, endPoint x: 439, endPoint y: 167, distance: 72.3
click at [439, 167] on h3 "Restaurants and Bars - Responsible Materials" at bounding box center [546, 166] width 519 height 11
click at [382, 261] on div "Restaurants and Bars - Responsible Materials Need Help? Sustainable take-out co…" at bounding box center [546, 214] width 546 height 135
click at [495, 292] on main "Restaurants and Bars - Responsible Materials Need Help? Sustainable take-out co…" at bounding box center [546, 256] width 1093 height 344
click at [502, 403] on button "Yes" at bounding box center [518, 399] width 56 height 32
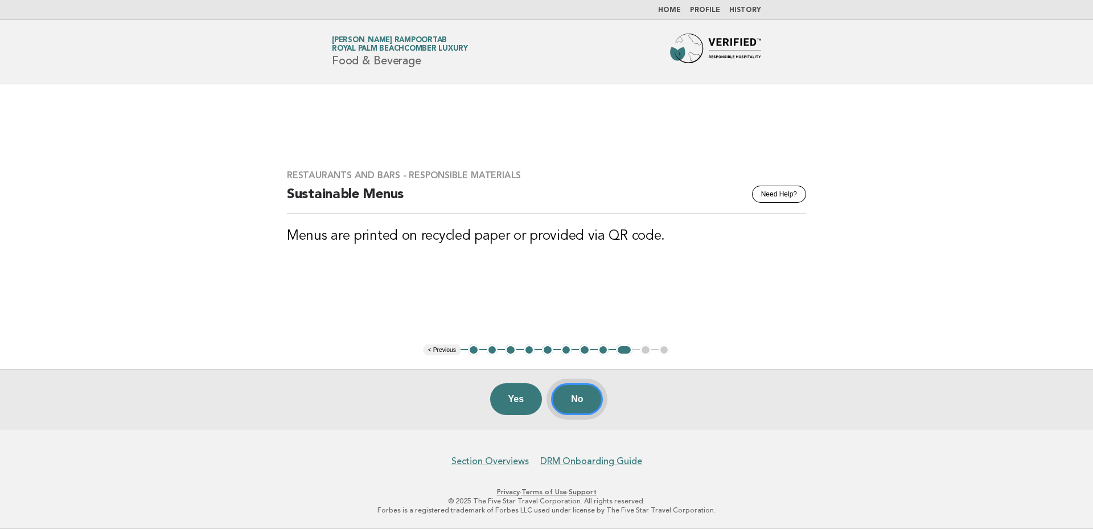
click at [586, 394] on button "No" at bounding box center [577, 399] width 52 height 32
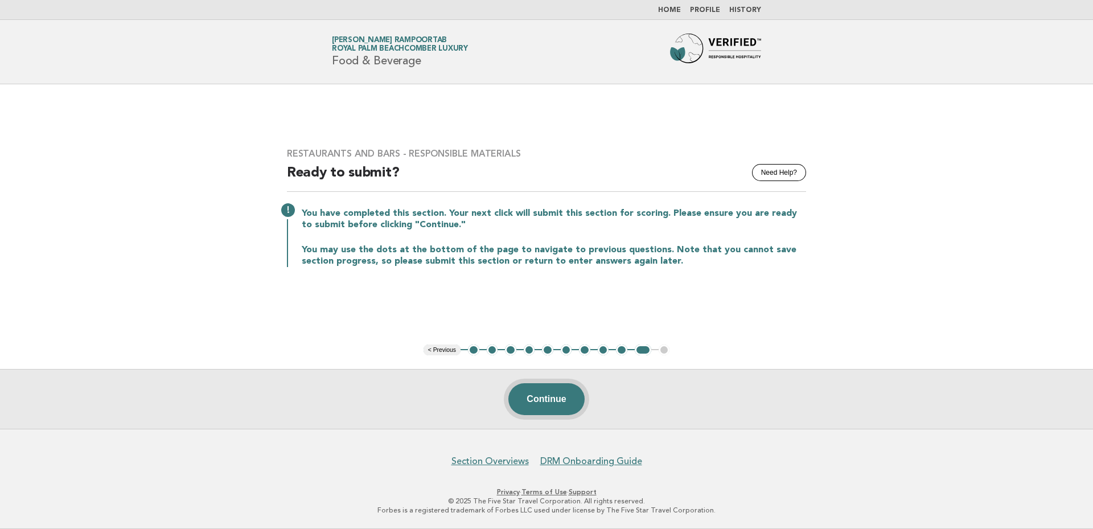
click at [552, 391] on button "Continue" at bounding box center [546, 399] width 76 height 32
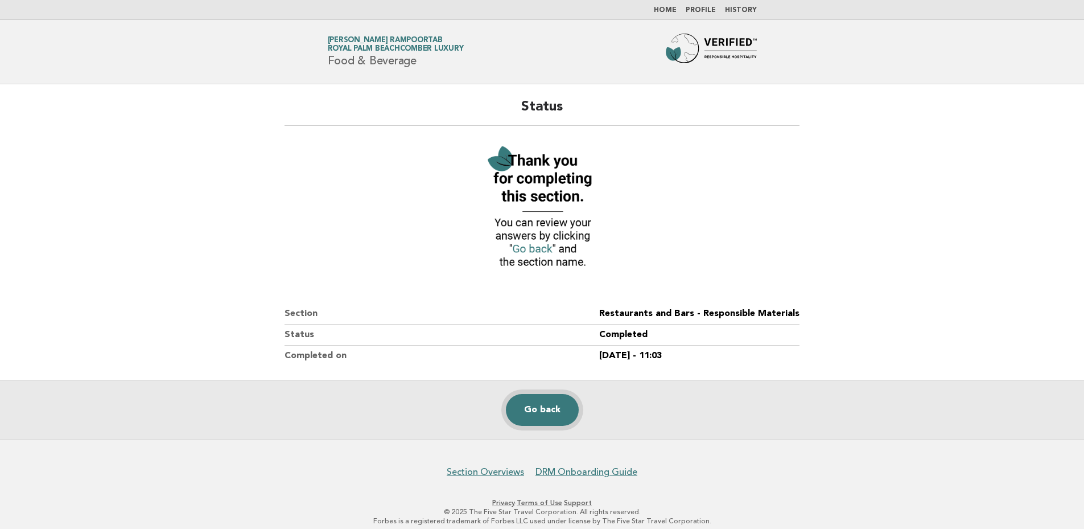
click at [553, 406] on link "Go back" at bounding box center [542, 410] width 73 height 32
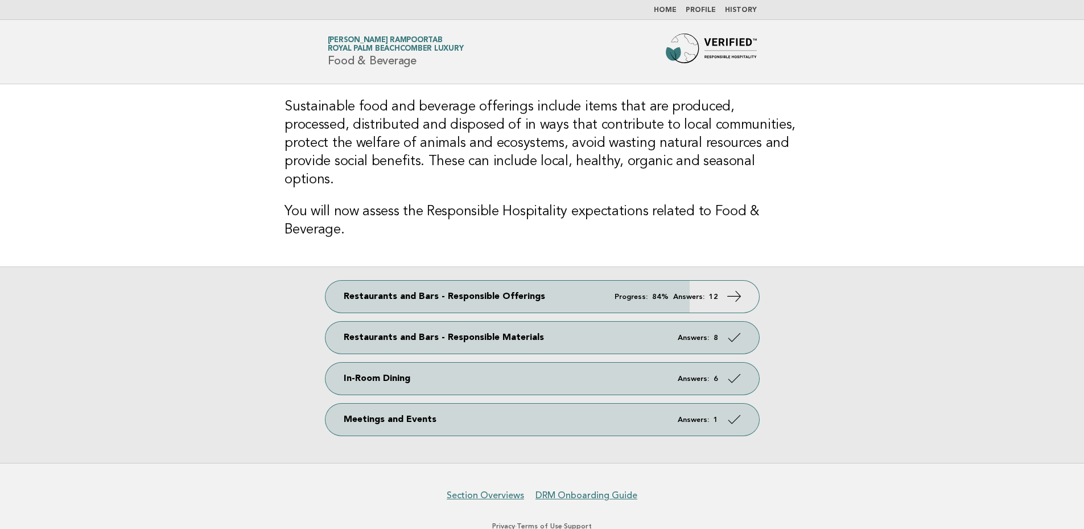
click at [800, 314] on div "Restaurants and Bars - Responsible Offerings Progress: 84% Answers: 12 Restaura…" at bounding box center [542, 364] width 1084 height 196
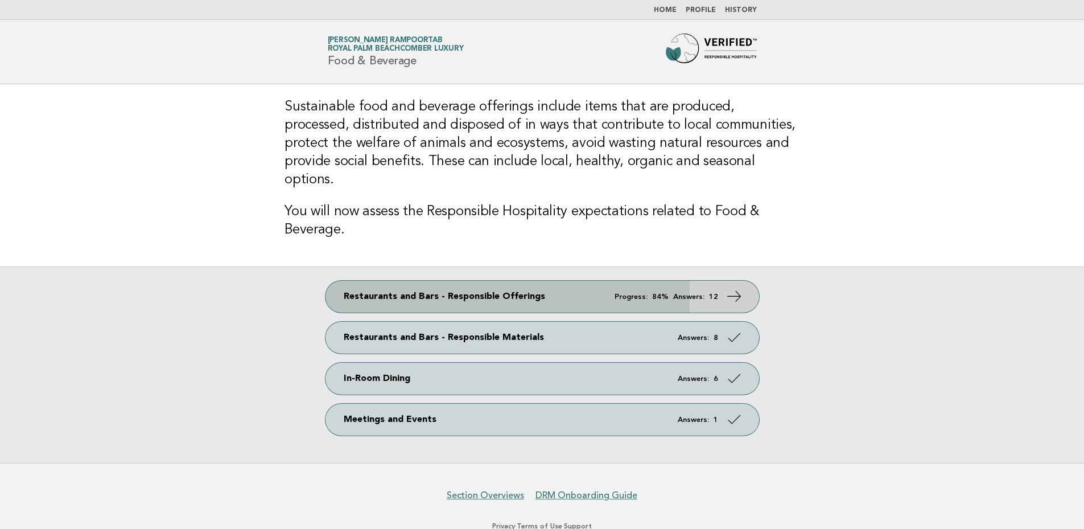
click at [737, 288] on icon at bounding box center [734, 296] width 17 height 17
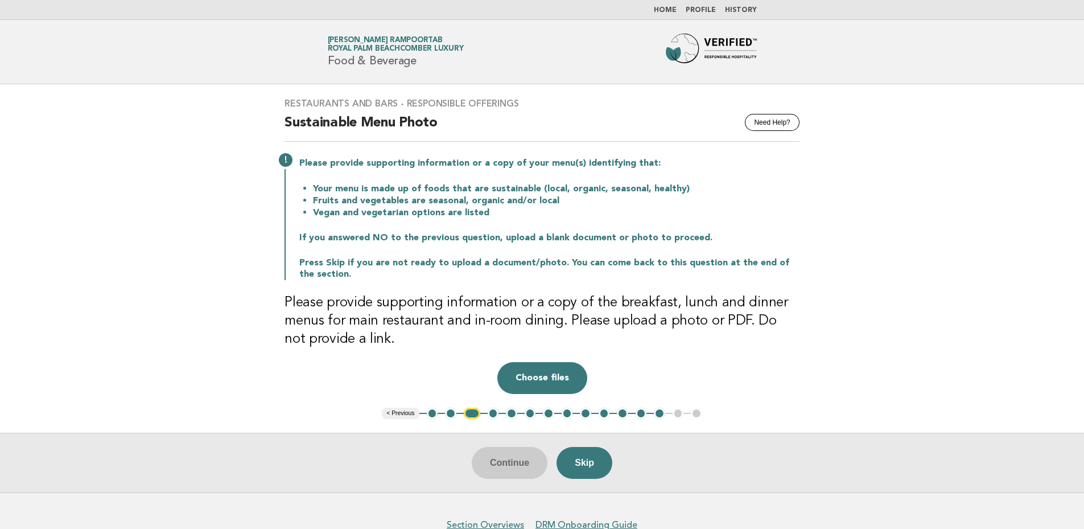
click at [433, 416] on button "1" at bounding box center [432, 413] width 11 height 11
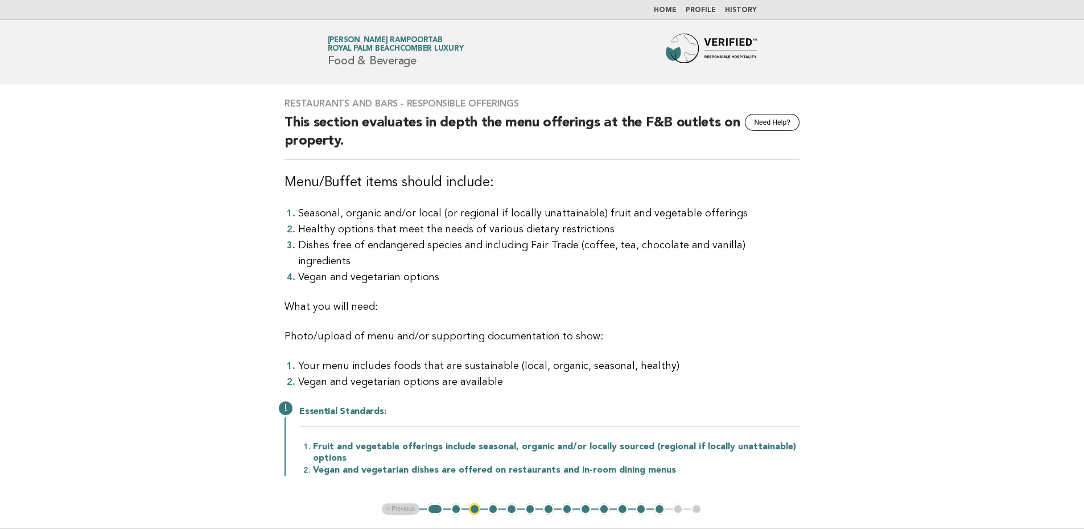
scroll to position [76, 0]
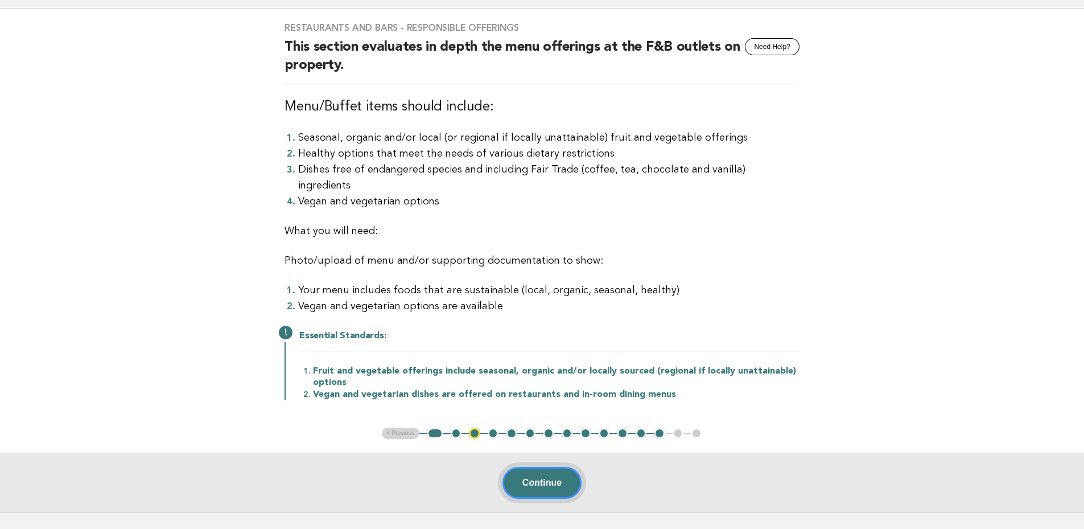
click at [542, 467] on button "Continue" at bounding box center [542, 483] width 79 height 32
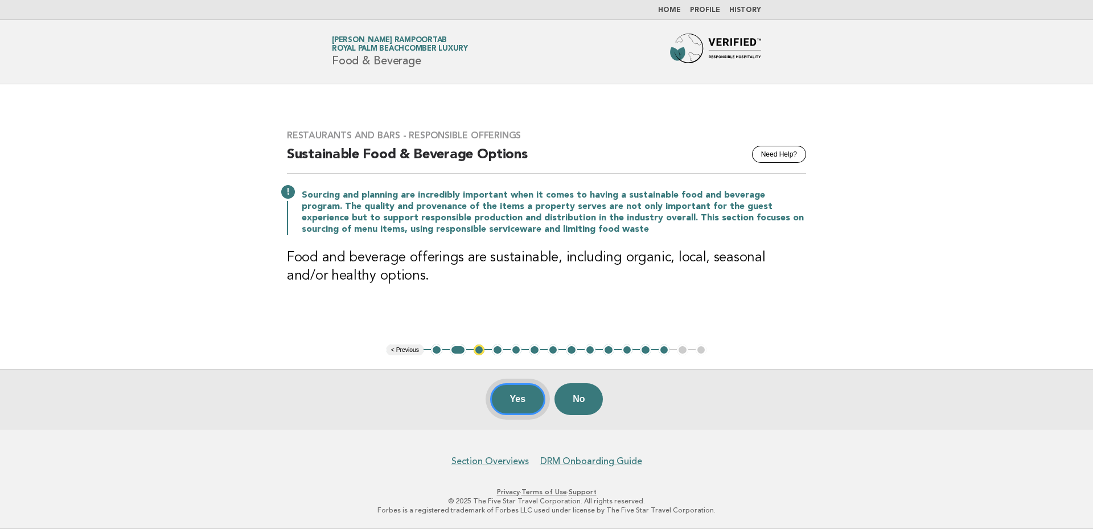
click at [523, 396] on button "Yes" at bounding box center [518, 399] width 56 height 32
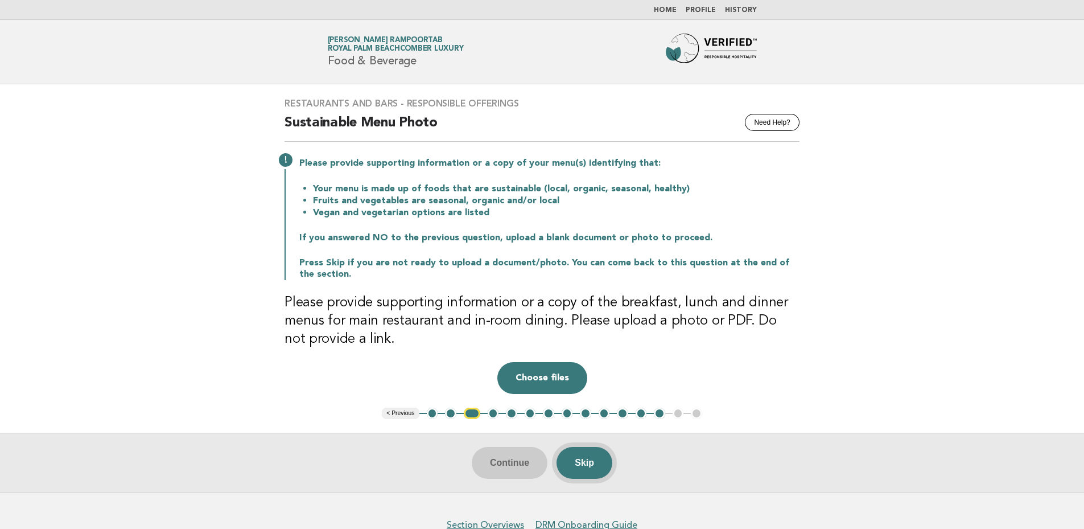
click at [582, 456] on button "Skip" at bounding box center [585, 463] width 56 height 32
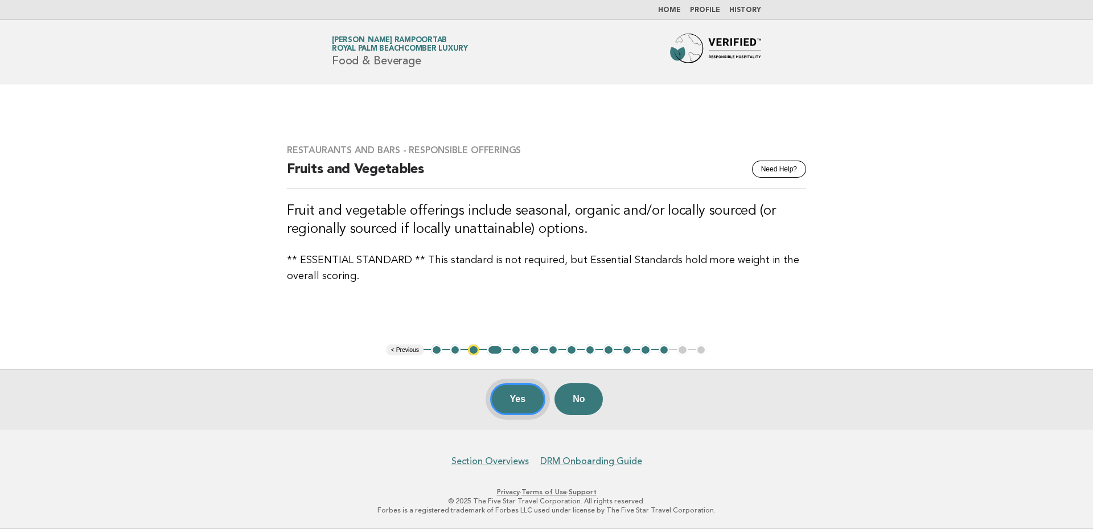
click at [506, 398] on button "Yes" at bounding box center [518, 399] width 56 height 32
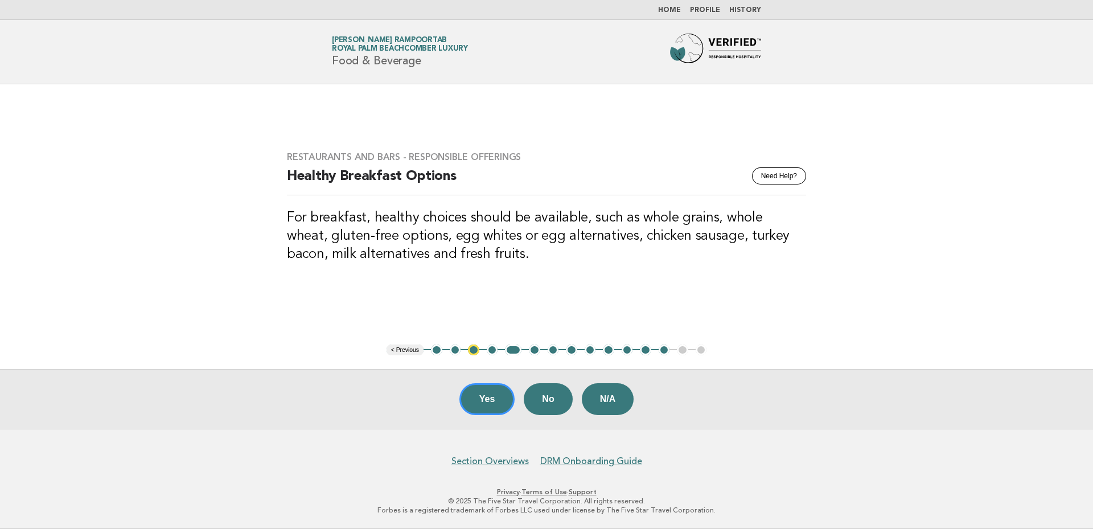
click at [478, 397] on button "Yes" at bounding box center [487, 399] width 56 height 32
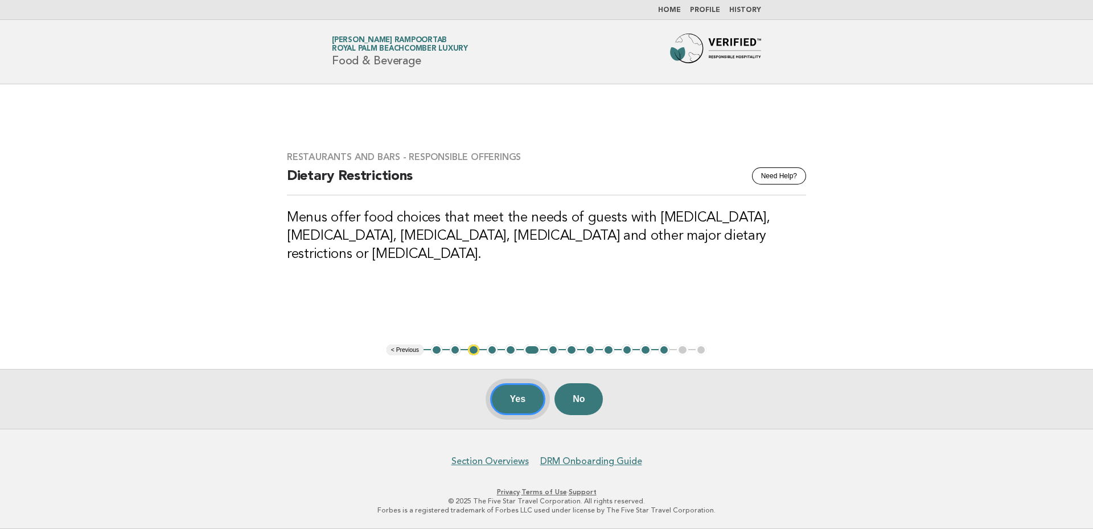
click at [523, 405] on button "Yes" at bounding box center [518, 399] width 56 height 32
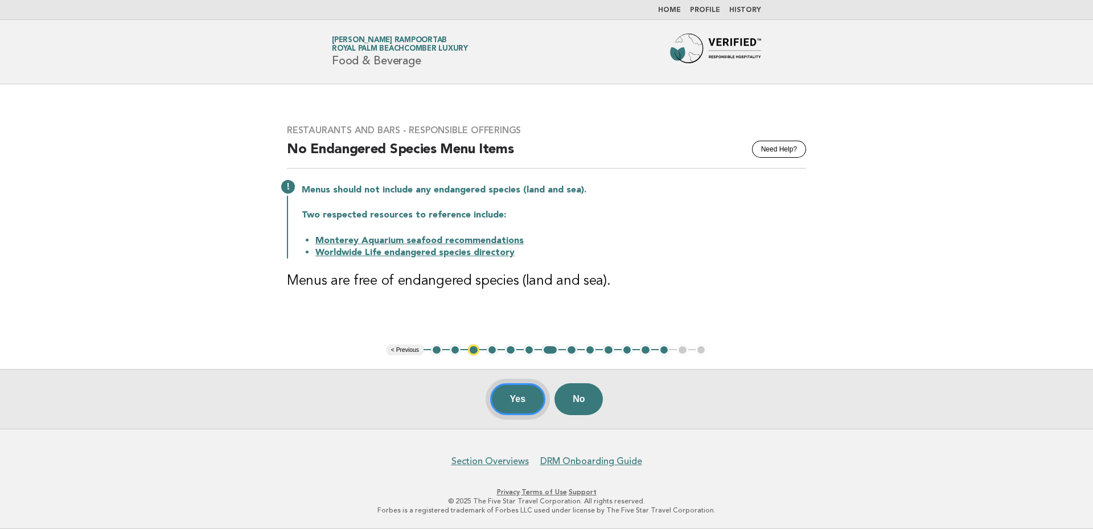
click at [523, 394] on button "Yes" at bounding box center [518, 399] width 56 height 32
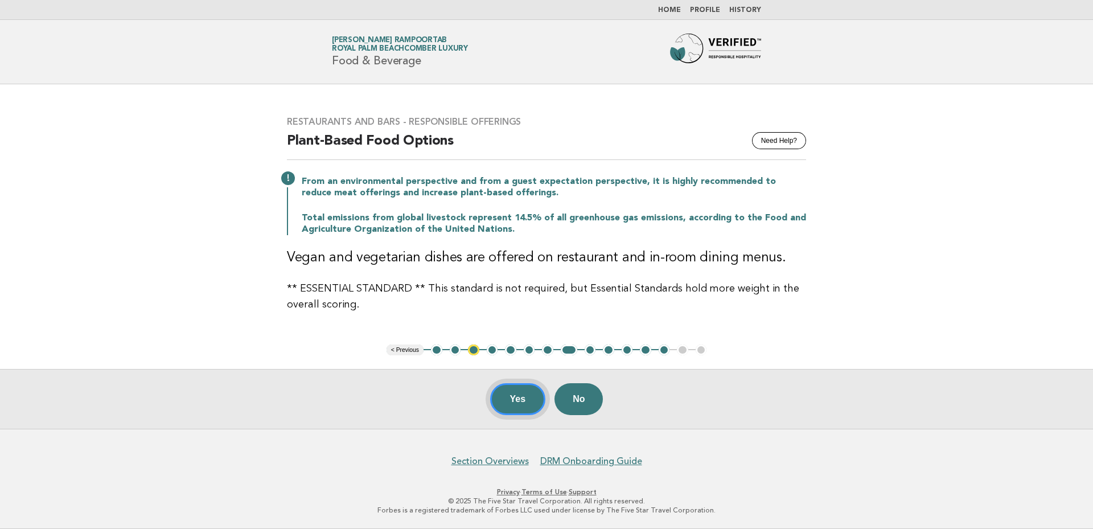
click at [521, 393] on button "Yes" at bounding box center [518, 399] width 56 height 32
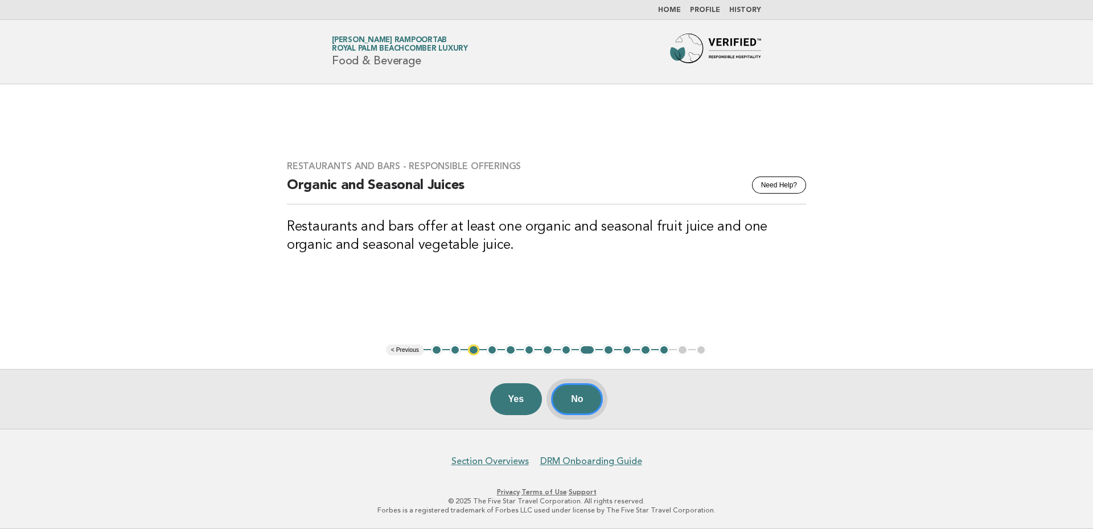
click at [585, 391] on button "No" at bounding box center [577, 399] width 52 height 32
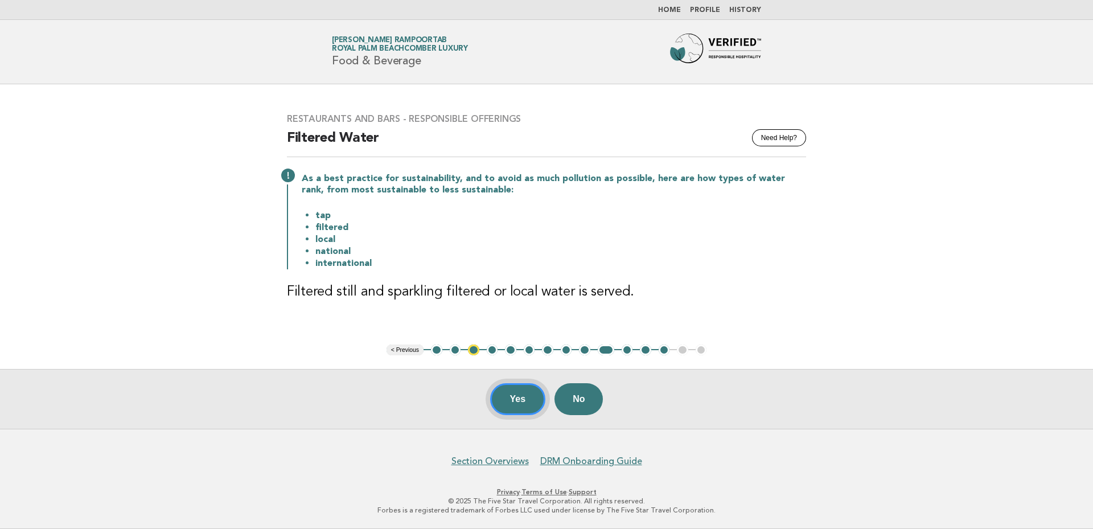
click at [529, 394] on button "Yes" at bounding box center [518, 399] width 56 height 32
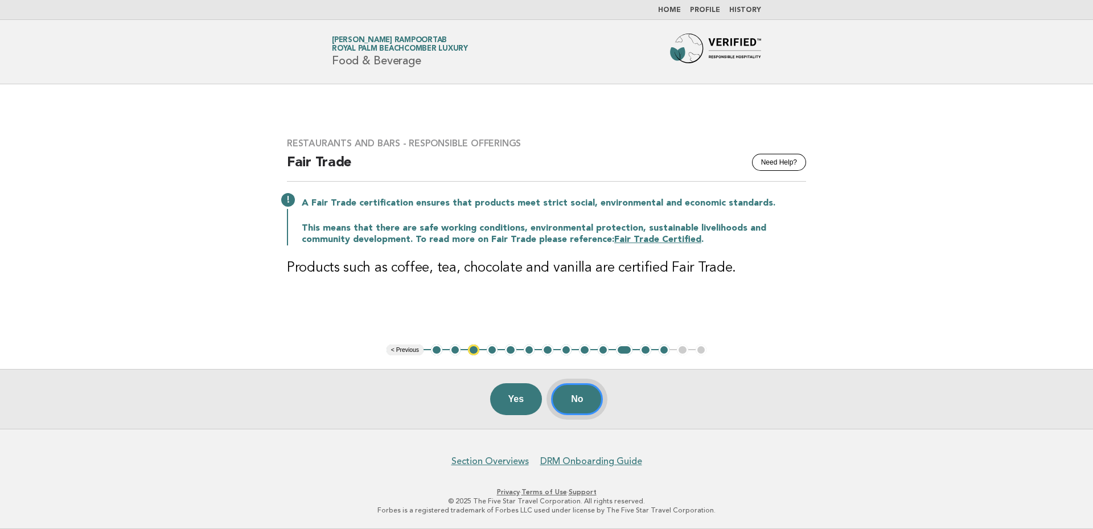
click at [589, 397] on button "No" at bounding box center [577, 399] width 52 height 32
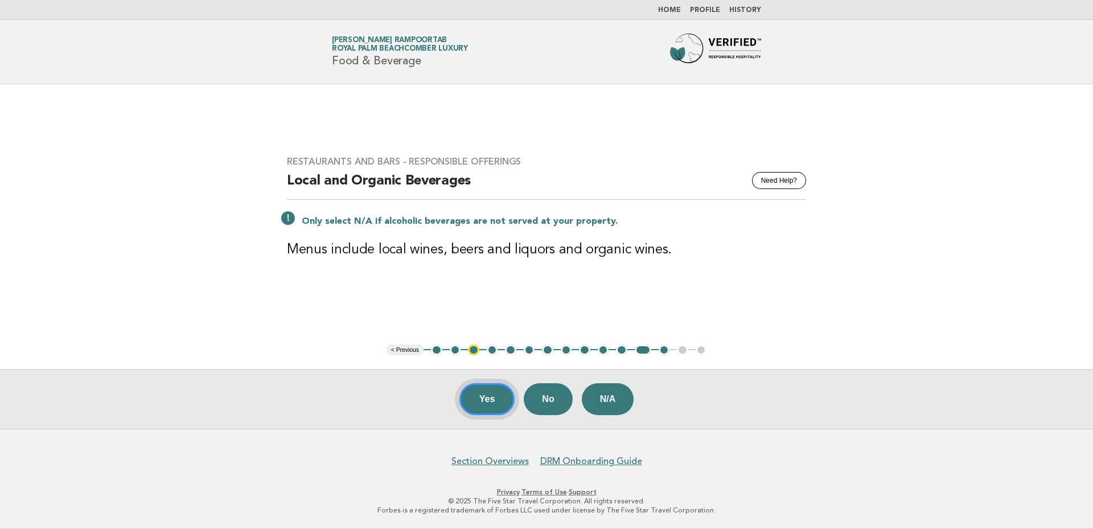
click at [478, 394] on button "Yes" at bounding box center [487, 399] width 56 height 32
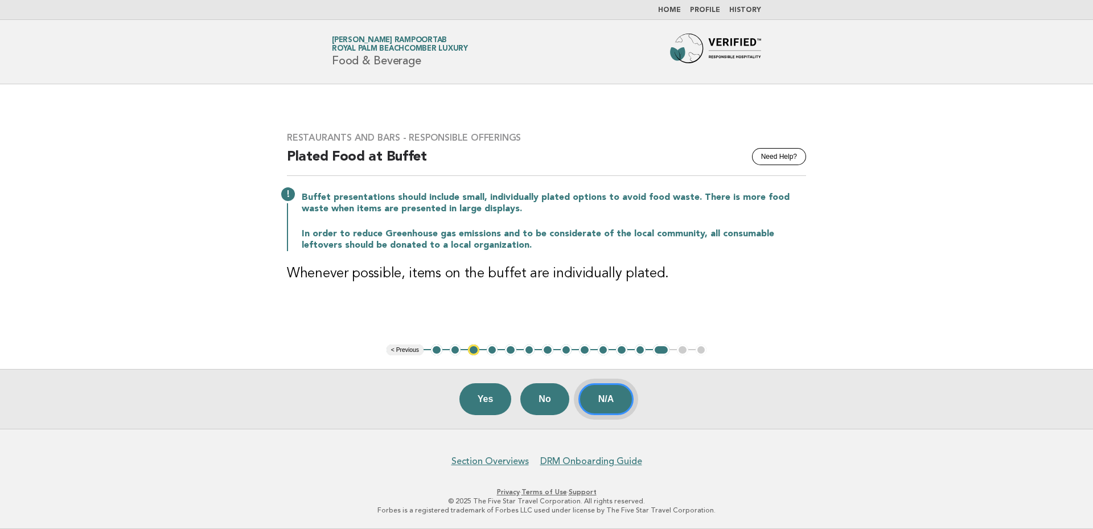
click at [616, 400] on button "N/A" at bounding box center [606, 399] width 56 height 32
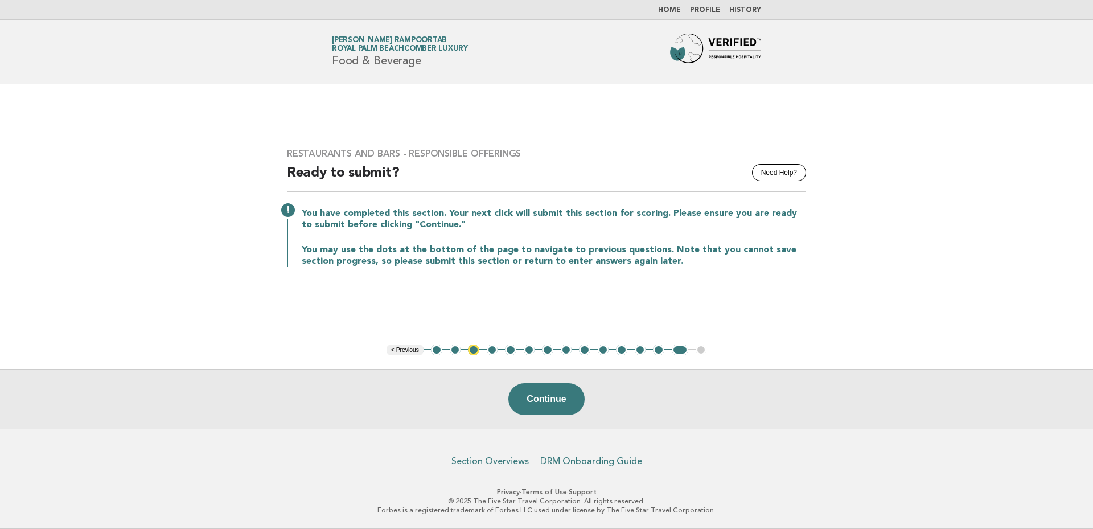
click at [474, 348] on button "3" at bounding box center [473, 349] width 11 height 11
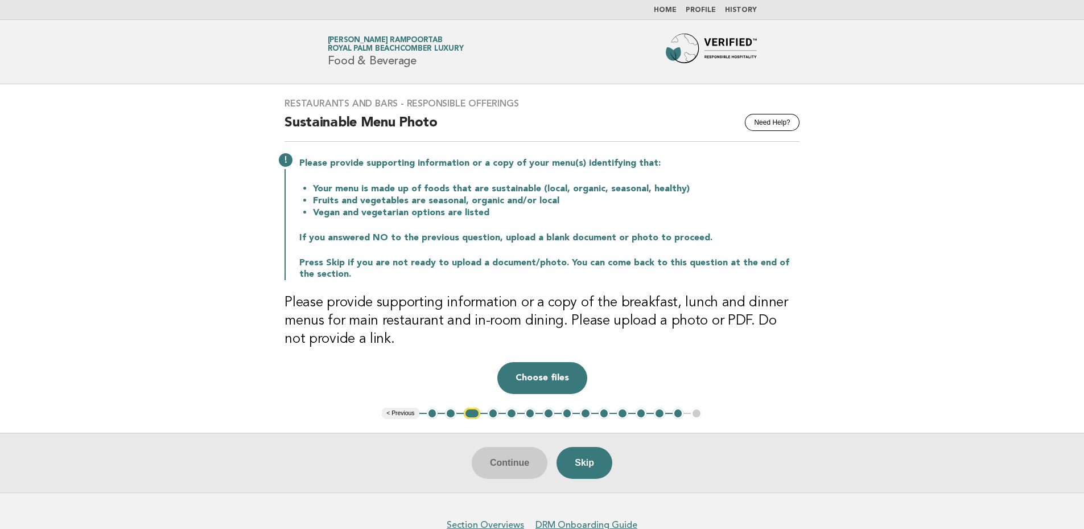
scroll to position [63, 0]
